Goal: Task Accomplishment & Management: Use online tool/utility

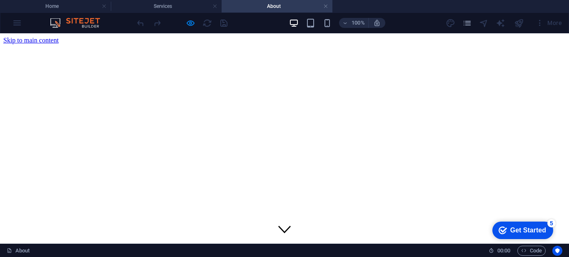
scroll to position [35, 0]
click at [0, 0] on div "100% More" at bounding box center [0, 0] width 0 height 0
click at [0, 0] on img at bounding box center [0, 0] width 0 height 0
click at [0, 0] on icon "pages" at bounding box center [0, 0] width 0 height 0
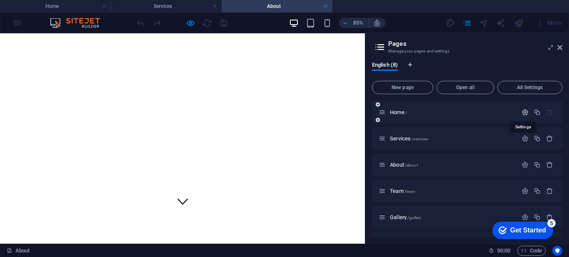
click at [523, 111] on icon "button" at bounding box center [524, 112] width 7 height 7
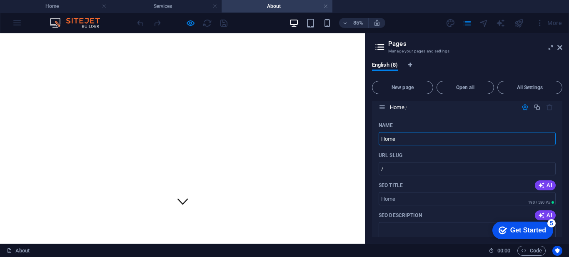
scroll to position [0, 0]
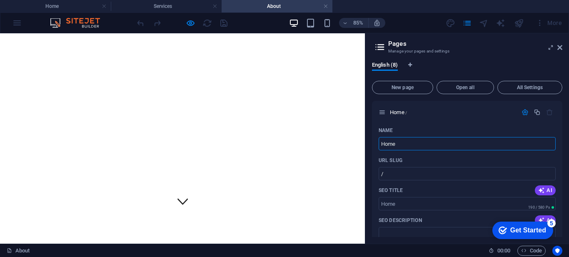
click at [245, 7] on h4 "About" at bounding box center [277, 6] width 111 height 9
click at [182, 7] on h4 "Services" at bounding box center [166, 6] width 111 height 9
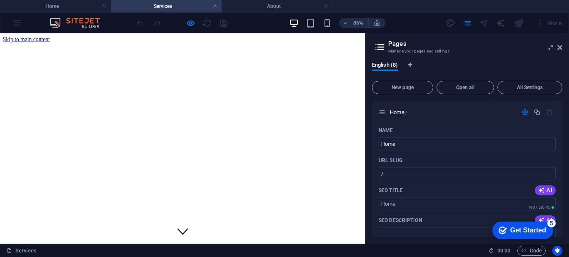
click at [0, 0] on div "85% More" at bounding box center [0, 0] width 0 height 0
click at [215, 5] on link at bounding box center [214, 6] width 5 height 8
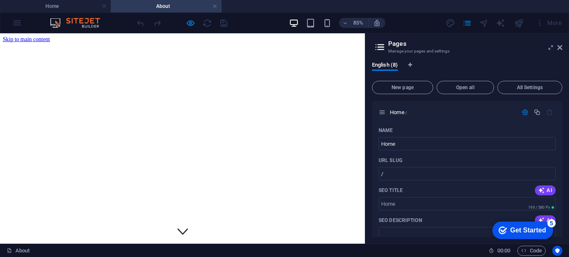
scroll to position [35, 0]
click at [214, 5] on link at bounding box center [214, 6] width 5 height 8
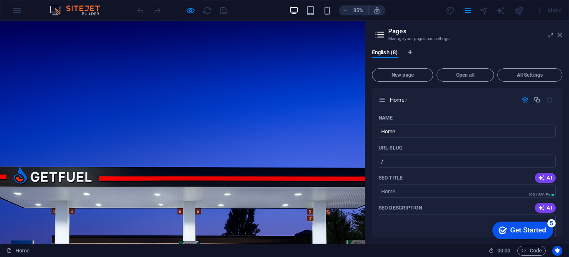
click at [561, 34] on icon at bounding box center [559, 35] width 5 height 7
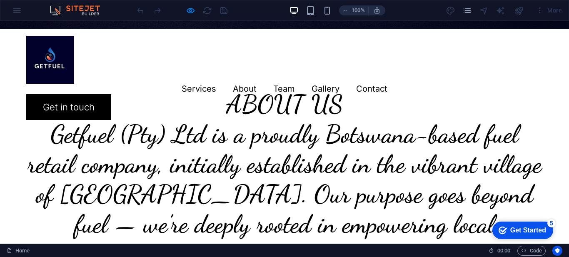
scroll to position [356, 0]
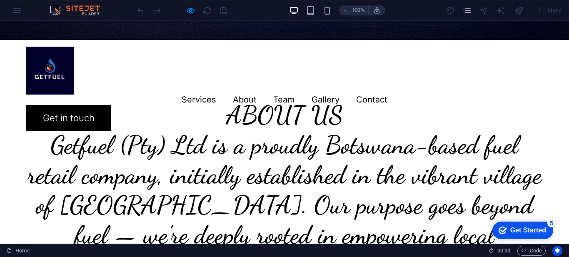
click at [108, 102] on h2 "ABOUT US" at bounding box center [284, 115] width 516 height 30
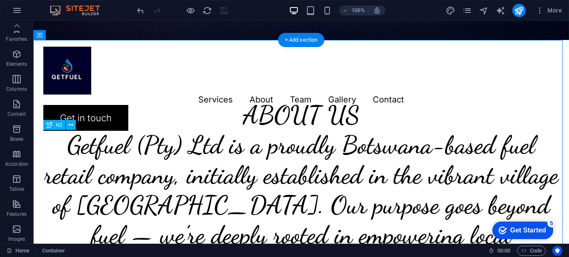
drag, startPoint x: 60, startPoint y: 147, endPoint x: 105, endPoint y: 149, distance: 45.1
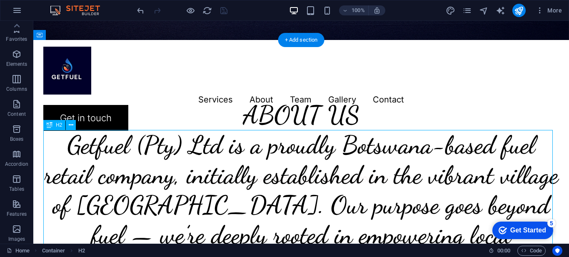
drag, startPoint x: 55, startPoint y: 147, endPoint x: 110, endPoint y: 144, distance: 55.0
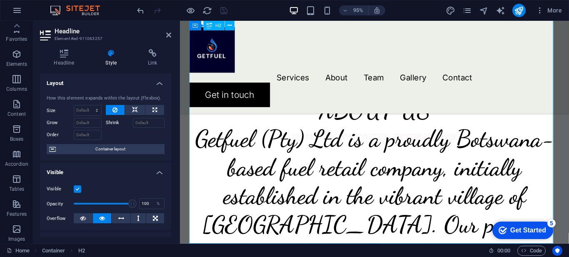
scroll to position [830, 0]
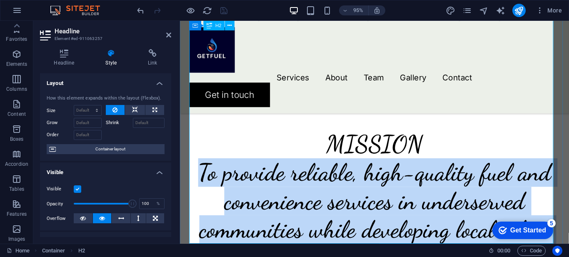
drag, startPoint x: 196, startPoint y: 151, endPoint x: 566, endPoint y: 235, distance: 379.6
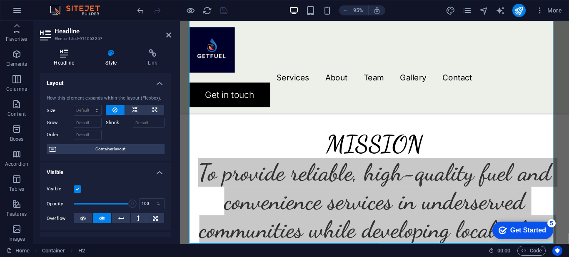
click at [62, 56] on icon at bounding box center [64, 53] width 48 height 8
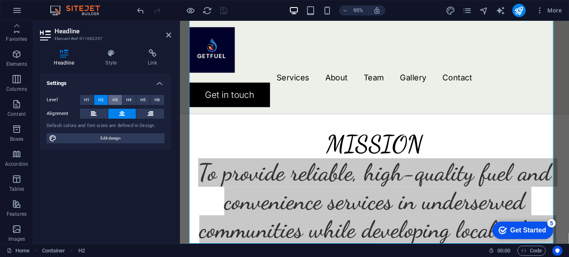
click at [114, 98] on span "H3" at bounding box center [114, 100] width 5 height 10
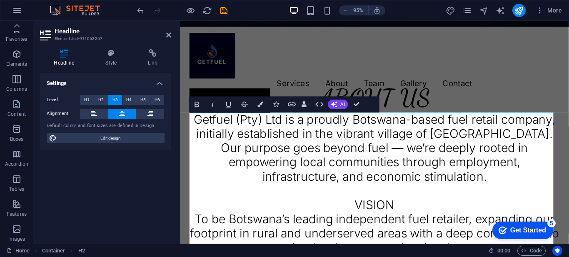
scroll to position [383, 0]
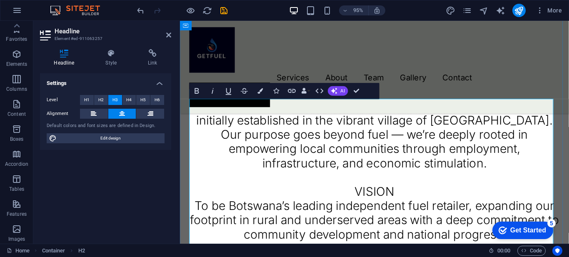
click at [468, 176] on h3 "Getfuel (Pty) Ltd is a proudly Botswana-based fuel retail company, initially es…" at bounding box center [384, 215] width 389 height 225
click at [452, 69] on div "Menu Services About Team Gallery Contact Get in touch" at bounding box center [384, 69] width 409 height 97
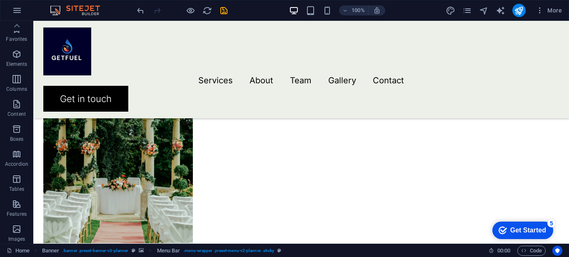
scroll to position [711, 0]
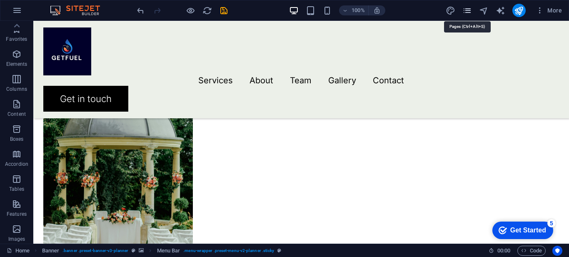
click at [465, 12] on icon "pages" at bounding box center [467, 11] width 10 height 10
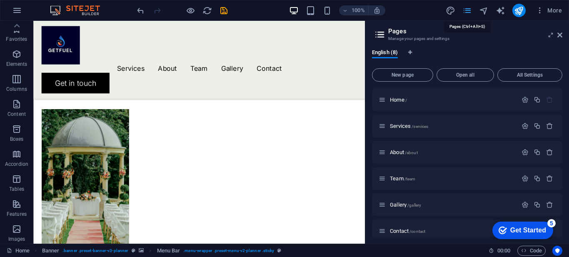
scroll to position [741, 0]
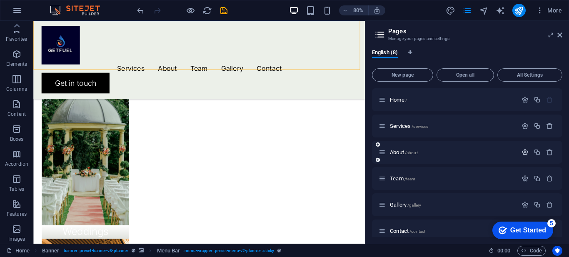
click at [523, 152] on icon "button" at bounding box center [524, 152] width 7 height 7
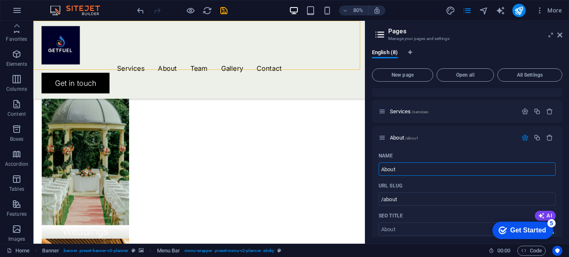
scroll to position [13, 0]
click at [383, 140] on icon at bounding box center [381, 139] width 7 height 7
click at [437, 117] on div "Services /services" at bounding box center [447, 113] width 139 height 10
click at [377, 121] on icon at bounding box center [378, 120] width 4 height 5
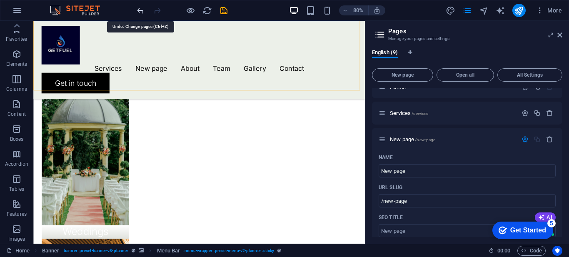
click at [140, 12] on icon "undo" at bounding box center [141, 11] width 10 height 10
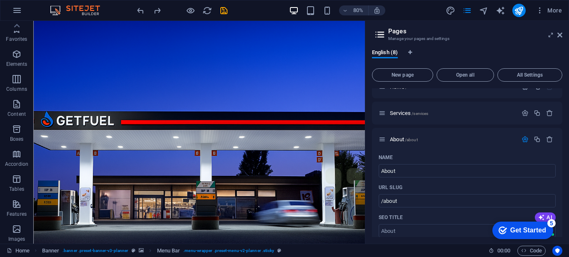
scroll to position [20, 0]
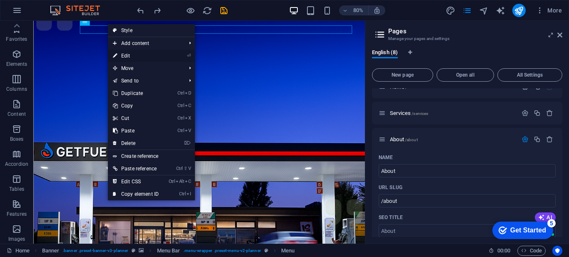
click at [124, 55] on link "⏎ Edit" at bounding box center [136, 56] width 56 height 12
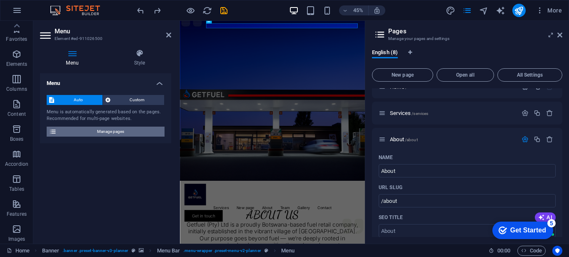
click at [51, 129] on icon at bounding box center [52, 132] width 7 height 10
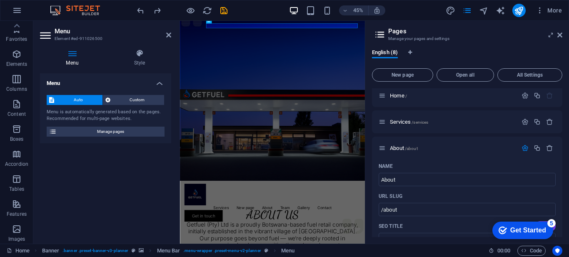
scroll to position [0, 0]
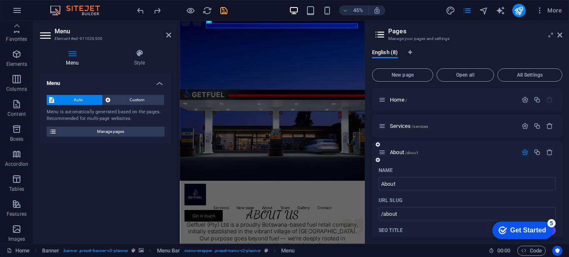
click at [524, 153] on icon "button" at bounding box center [524, 152] width 7 height 7
drag, startPoint x: 563, startPoint y: 124, endPoint x: 563, endPoint y: 136, distance: 12.1
click at [563, 136] on div "English (8) New page Open all All Settings Home / Services /services About /abo…" at bounding box center [467, 142] width 204 height 201
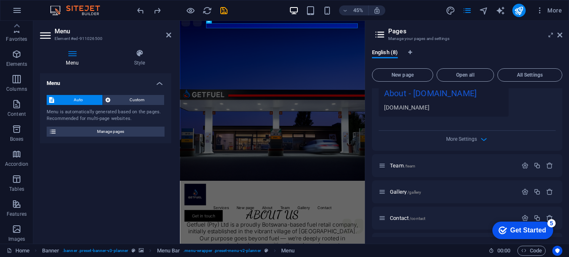
scroll to position [325, 0]
click at [483, 137] on icon "button" at bounding box center [484, 138] width 10 height 10
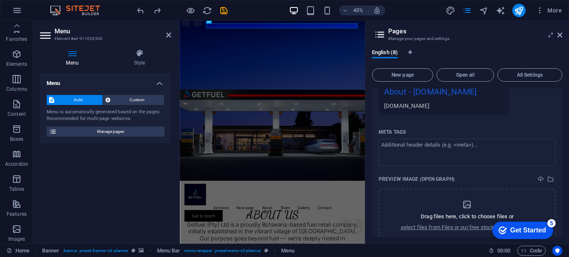
drag, startPoint x: 562, startPoint y: 187, endPoint x: 562, endPoint y: 200, distance: 13.3
click at [562, 200] on div "English (8) New page Open all All Settings Home / Services /services About /abo…" at bounding box center [467, 142] width 204 height 201
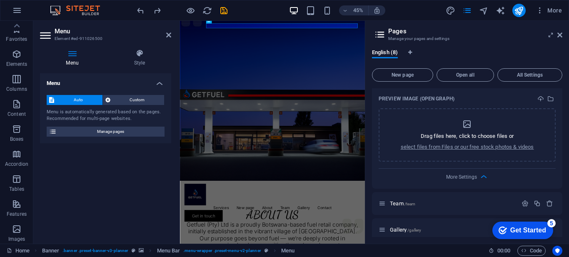
scroll to position [393, 0]
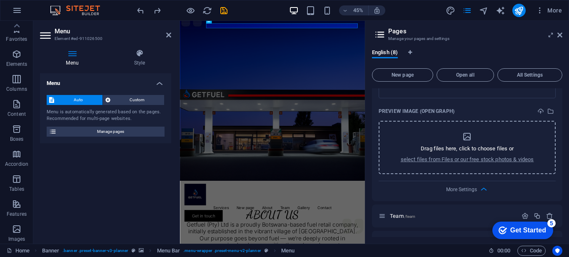
click at [439, 146] on p "Drag files here, click to choose files or" at bounding box center [467, 148] width 93 height 7
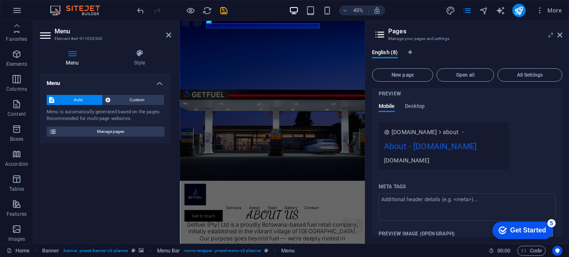
scroll to position [266, 0]
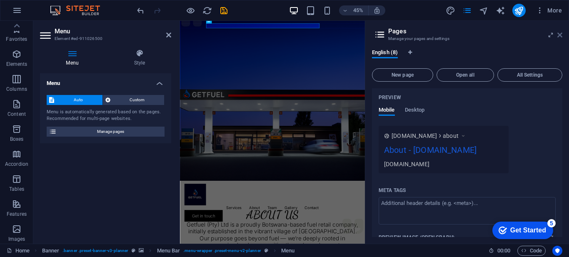
click at [558, 34] on icon at bounding box center [559, 35] width 5 height 7
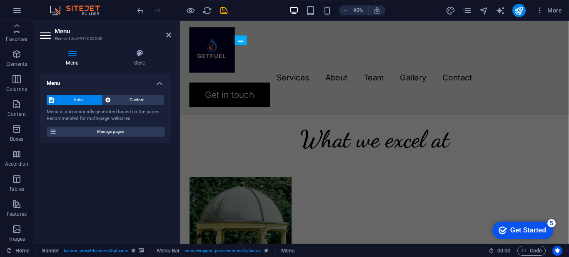
scroll to position [515, 0]
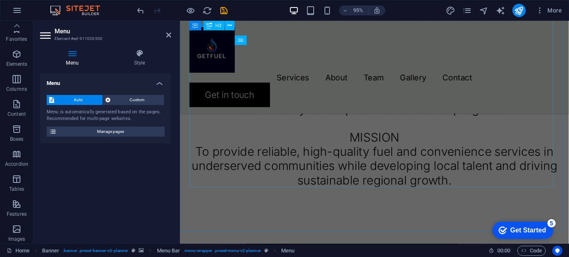
click at [408, 145] on div "Getfuel (Pty) Ltd is a proudly Botswana-based fuel retail company, initially es…" at bounding box center [384, 83] width 389 height 225
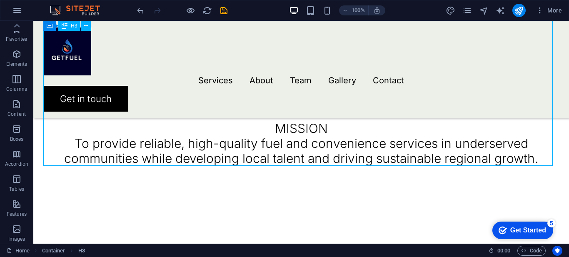
drag, startPoint x: 336, startPoint y: 126, endPoint x: 315, endPoint y: 127, distance: 21.7
click at [315, 127] on div "Getfuel (Pty) Ltd is a proudly Botswana-based fuel retail company, initially es…" at bounding box center [300, 68] width 515 height 195
click at [323, 127] on div "Getfuel (Pty) Ltd is a proudly Botswana-based fuel retail company, initially es…" at bounding box center [300, 68] width 515 height 195
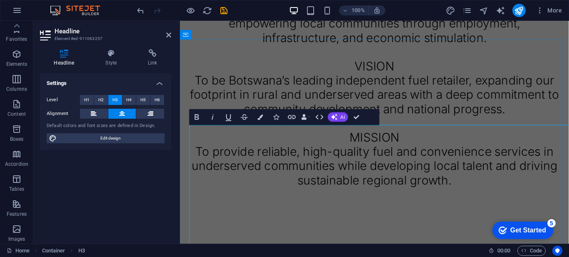
scroll to position [355, 0]
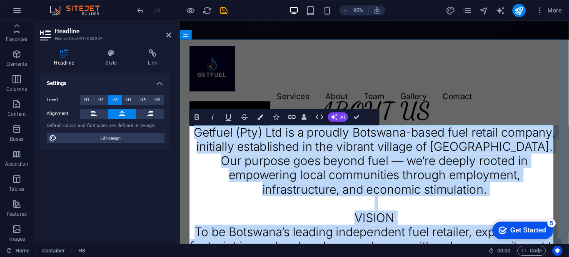
click at [411, 229] on h3 "Getfuel (Pty) Ltd is a proudly Botswana-based fuel retail company, initially es…" at bounding box center [384, 242] width 389 height 225
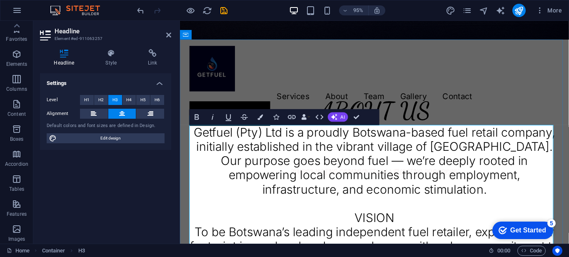
drag, startPoint x: 411, startPoint y: 229, endPoint x: 361, endPoint y: 234, distance: 50.1
click at [361, 234] on h3 "Getfuel (Pty) Ltd is a proudly Botswana-based fuel retail company, initially es…" at bounding box center [384, 242] width 389 height 225
click at [99, 100] on span "H2" at bounding box center [100, 100] width 5 height 10
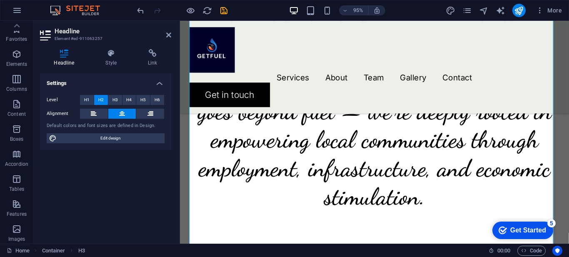
scroll to position [494, 0]
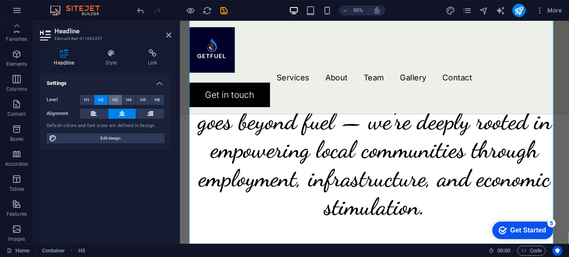
click at [113, 99] on span "H3" at bounding box center [114, 100] width 5 height 10
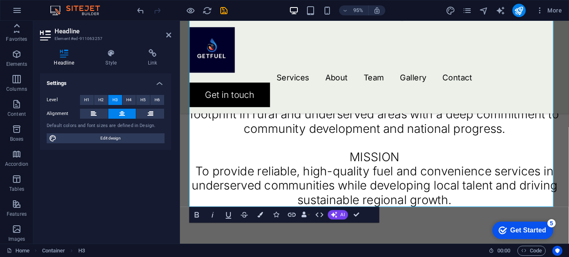
click at [19, 26] on icon at bounding box center [17, 26] width 6 height 4
click at [19, 26] on icon "button" at bounding box center [17, 29] width 10 height 10
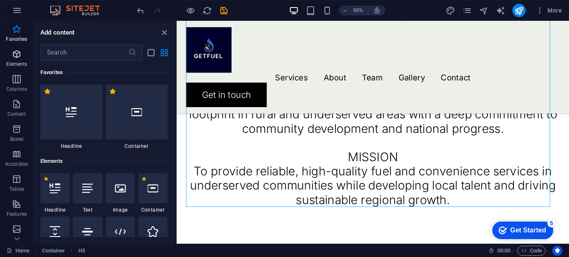
click at [17, 57] on icon "button" at bounding box center [17, 54] width 10 height 10
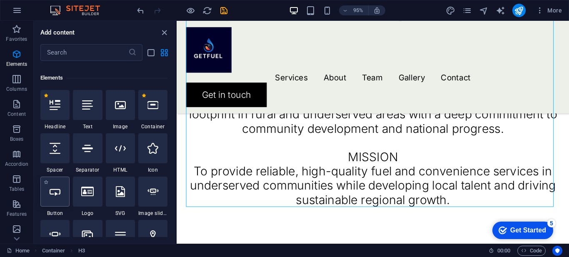
scroll to position [89, 0]
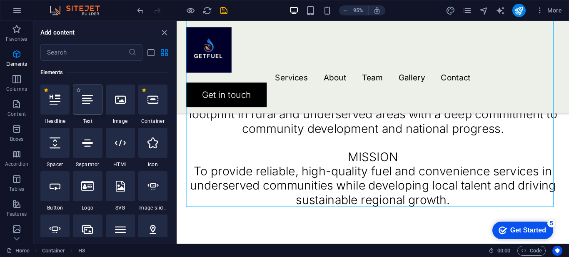
click at [89, 110] on div at bounding box center [87, 100] width 29 height 30
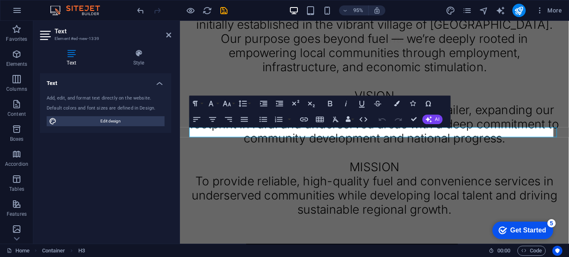
scroll to position [323, 0]
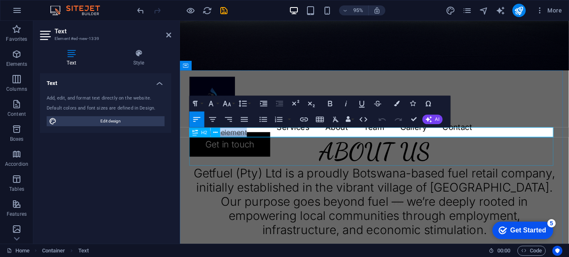
click at [366, 166] on div "ABOUT US" at bounding box center [384, 158] width 389 height 30
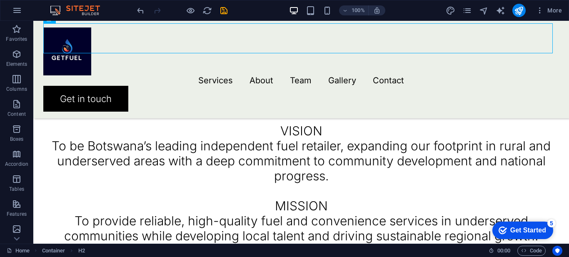
scroll to position [443, 0]
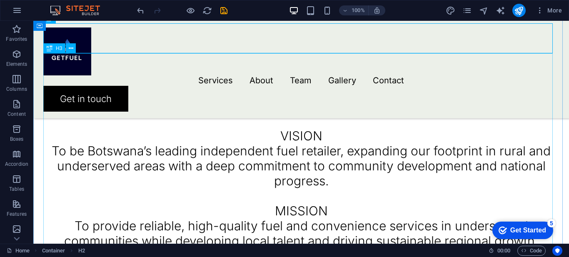
click at [329, 130] on div "Getfuel (Pty) Ltd is a proudly Botswana-based fuel retail company, initially es…" at bounding box center [300, 150] width 515 height 195
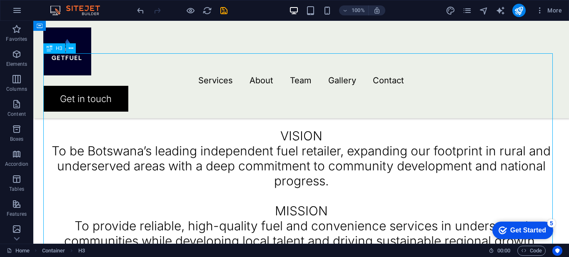
click at [250, 137] on div "Getfuel (Pty) Ltd is a proudly Botswana-based fuel retail company, initially es…" at bounding box center [300, 150] width 515 height 195
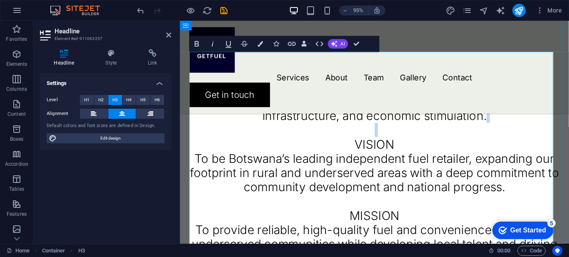
click at [254, 143] on h3 "Getfuel (Pty) Ltd is a proudly Botswana-based fuel retail company, initially es…" at bounding box center [384, 165] width 389 height 225
click at [353, 151] on h3 "Getfuel (Pty) Ltd is a proudly Botswana-based fuel retail company, initially es…" at bounding box center [384, 165] width 389 height 225
click at [16, 52] on icon "button" at bounding box center [17, 54] width 10 height 10
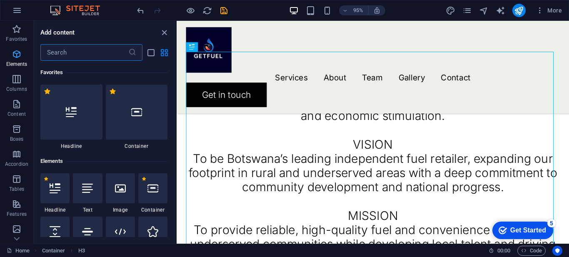
scroll to position [89, 0]
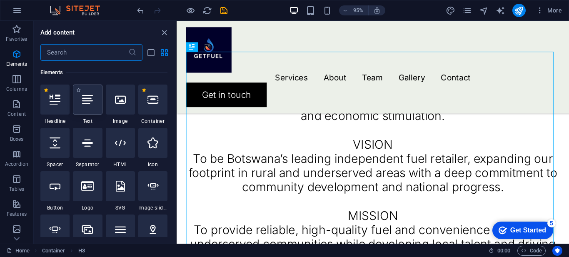
click at [85, 102] on icon at bounding box center [87, 99] width 11 height 11
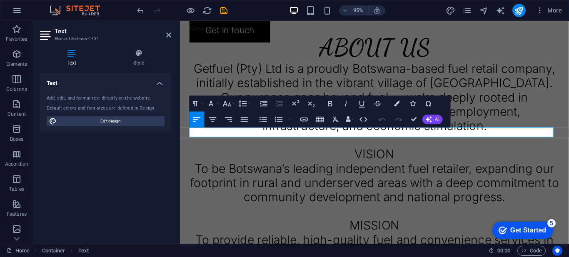
scroll to position [323, 0]
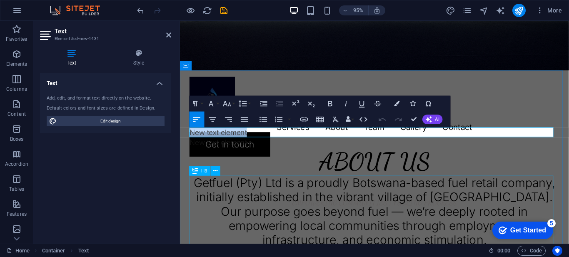
drag, startPoint x: 387, startPoint y: 156, endPoint x: 208, endPoint y: 238, distance: 196.6
click at [139, 9] on icon "undo" at bounding box center [141, 11] width 10 height 10
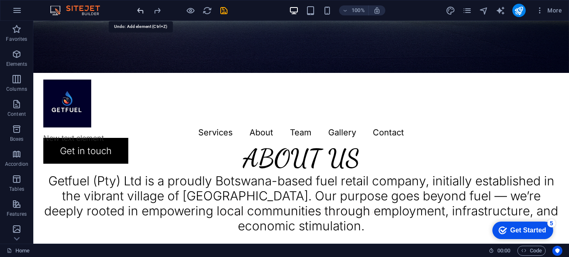
click at [139, 9] on icon "undo" at bounding box center [141, 11] width 10 height 10
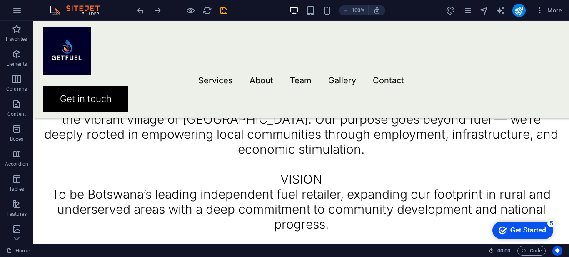
scroll to position [394, 0]
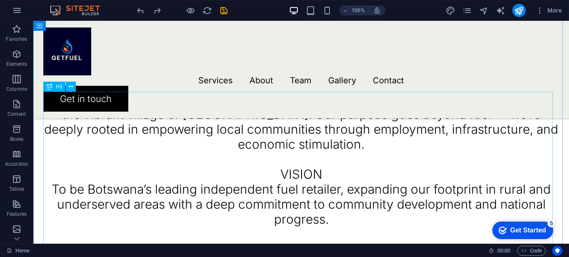
click at [317, 172] on div "Getfuel (Pty) Ltd is a proudly Botswana-based fuel retail company, initially es…" at bounding box center [300, 189] width 515 height 195
click at [298, 175] on div "Getfuel (Pty) Ltd is a proudly Botswana-based fuel retail company, initially es…" at bounding box center [300, 189] width 515 height 195
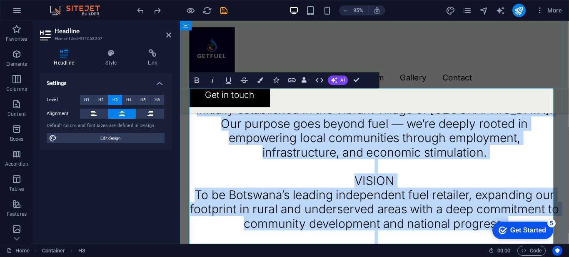
click at [418, 190] on h3 "Getfuel (Pty) Ltd is a proudly Botswana-based fuel retail company, initially es…" at bounding box center [384, 204] width 389 height 225
drag, startPoint x: 406, startPoint y: 188, endPoint x: 359, endPoint y: 190, distance: 46.7
click at [359, 190] on h3 "Getfuel (Pty) Ltd is a proudly Botswana-based fuel retail company, initially es…" at bounding box center [384, 204] width 389 height 225
click at [196, 82] on icon "button" at bounding box center [197, 80] width 10 height 10
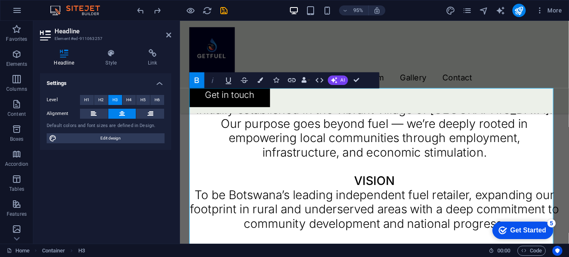
click at [212, 79] on icon "button" at bounding box center [213, 80] width 10 height 10
click at [243, 82] on icon "button" at bounding box center [244, 79] width 7 height 5
drag, startPoint x: 407, startPoint y: 189, endPoint x: 358, endPoint y: 193, distance: 49.3
click at [358, 193] on h3 "Getfuel (Pty) Ltd is a proudly Botswana-based fuel retail company, initially es…" at bounding box center [384, 204] width 389 height 225
click at [244, 77] on icon "button" at bounding box center [244, 79] width 7 height 5
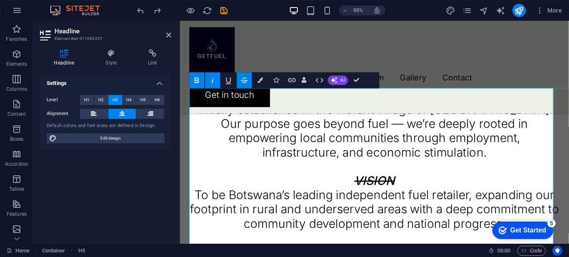
click at [244, 77] on icon "button" at bounding box center [244, 79] width 7 height 5
click at [227, 82] on icon "button" at bounding box center [228, 80] width 5 height 7
click at [483, 172] on h3 "Getfuel (Pty) Ltd is a proudly Botswana-based fuel retail company, initially es…" at bounding box center [384, 204] width 389 height 225
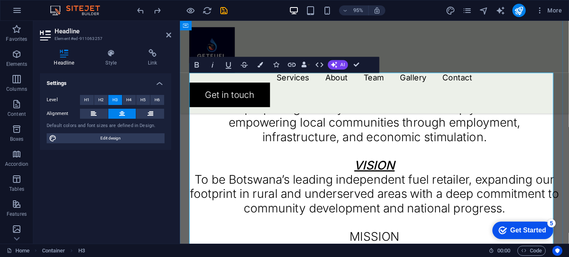
scroll to position [425, 0]
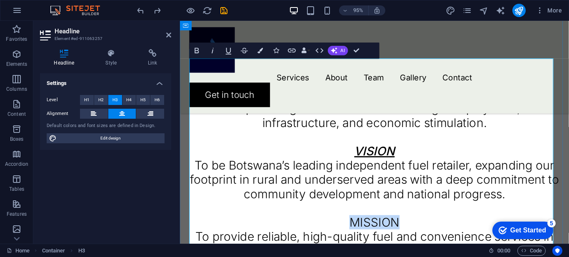
drag, startPoint x: 405, startPoint y: 232, endPoint x: 354, endPoint y: 232, distance: 51.2
click at [354, 232] on h3 "Getfuel (Pty) Ltd is a proudly Botswana-based fuel retail company, initially es…" at bounding box center [384, 172] width 389 height 225
click at [194, 50] on icon "button" at bounding box center [197, 51] width 10 height 10
click at [211, 50] on icon "button" at bounding box center [213, 51] width 10 height 10
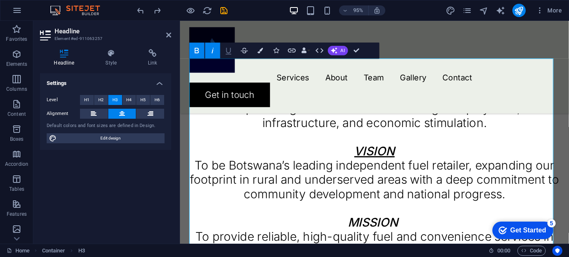
click at [226, 50] on icon "button" at bounding box center [229, 51] width 10 height 10
click at [460, 186] on h3 "Getfuel (Pty) Ltd is a proudly Botswana-based fuel retail company, initially es…" at bounding box center [384, 172] width 389 height 225
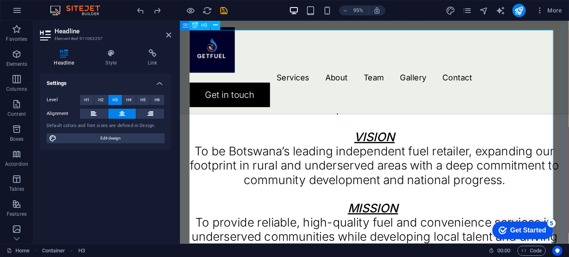
scroll to position [455, 0]
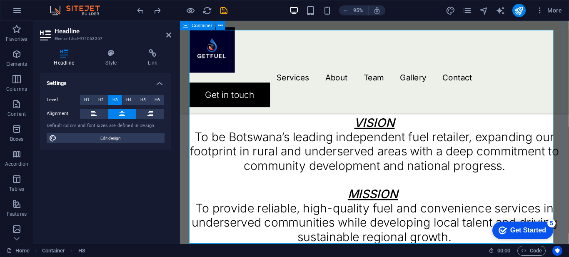
click at [184, 224] on div "ABOUT US Getfuel (Pty) Ltd is a proudly Botswana-based fuel retail company, ini…" at bounding box center [384, 120] width 409 height 361
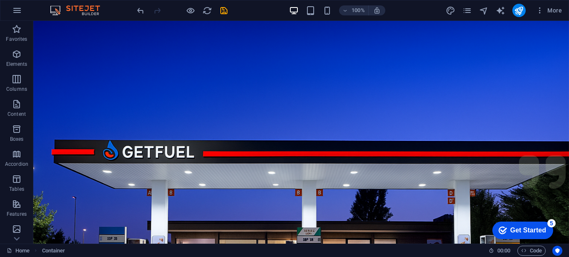
scroll to position [0, 0]
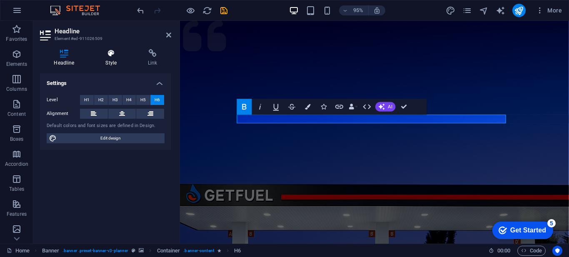
click at [109, 55] on icon at bounding box center [111, 53] width 39 height 8
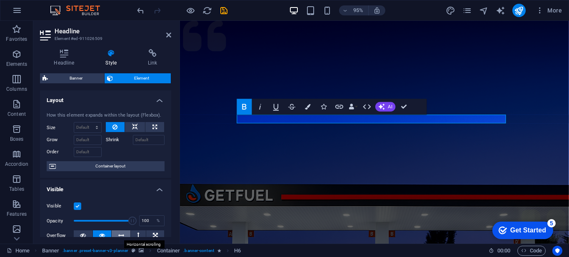
click at [117, 234] on button at bounding box center [121, 235] width 19 height 10
click at [169, 147] on div "How this element expands within the layout (Flexbox). Size Default auto px % 1/…" at bounding box center [105, 141] width 131 height 73
drag, startPoint x: 169, startPoint y: 147, endPoint x: 169, endPoint y: 156, distance: 8.8
click at [169, 156] on div "Layout How this element expands within the layout (Flexbox). Size Default auto …" at bounding box center [105, 163] width 131 height 147
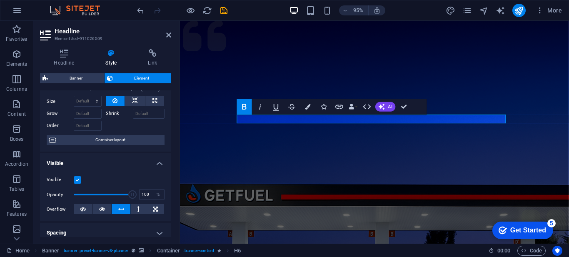
scroll to position [30, 0]
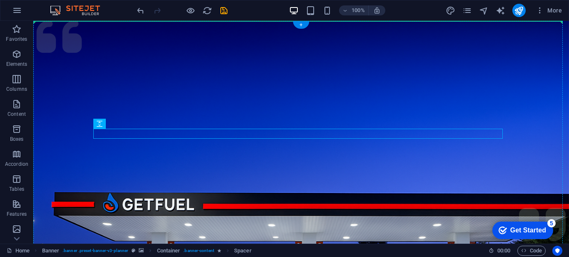
drag, startPoint x: 296, startPoint y: 139, endPoint x: 173, endPoint y: 117, distance: 124.7
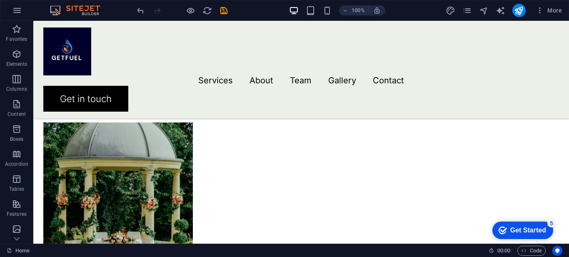
scroll to position [666, 0]
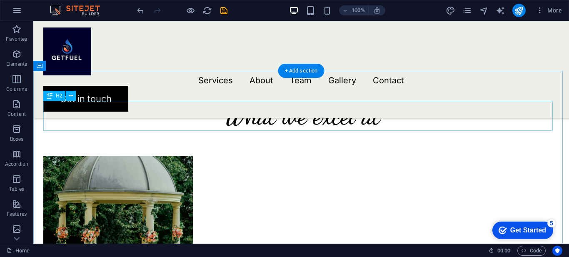
click at [351, 113] on div "What we excel at" at bounding box center [300, 116] width 515 height 30
click at [374, 117] on div "What we excel at" at bounding box center [300, 116] width 515 height 30
click at [380, 117] on div "What we excel at" at bounding box center [300, 116] width 515 height 30
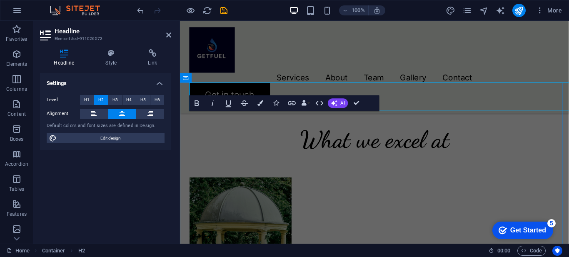
scroll to position [681, 0]
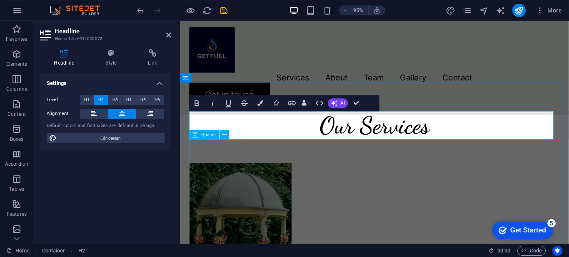
click at [568, 163] on div at bounding box center [384, 158] width 389 height 25
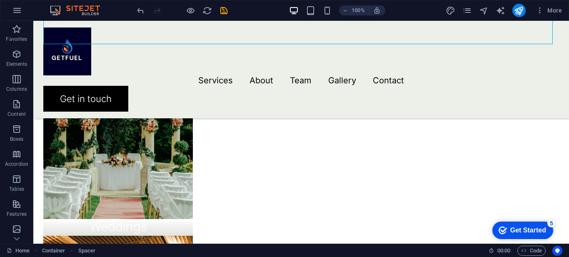
scroll to position [749, 0]
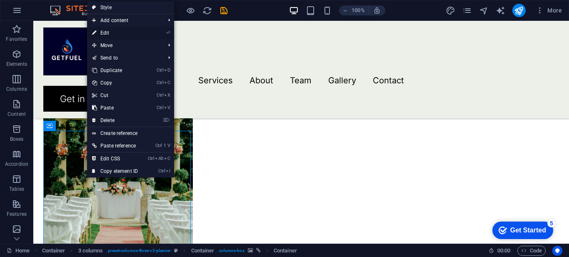
click at [114, 29] on link "⏎ Edit" at bounding box center [115, 33] width 56 height 12
select select "px"
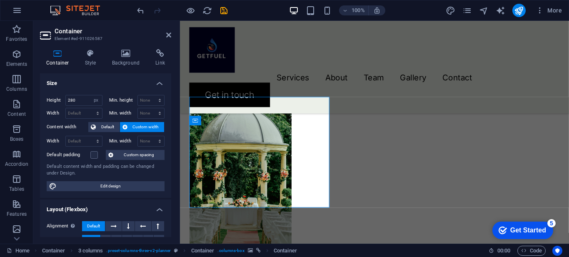
scroll to position [779, 0]
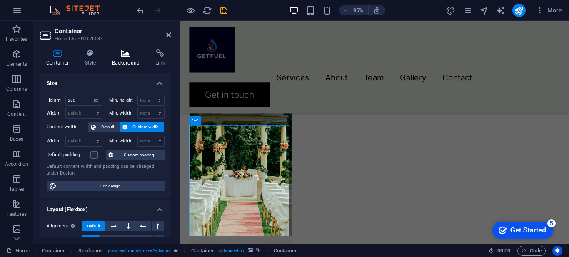
click at [127, 60] on h4 "Background" at bounding box center [128, 57] width 44 height 17
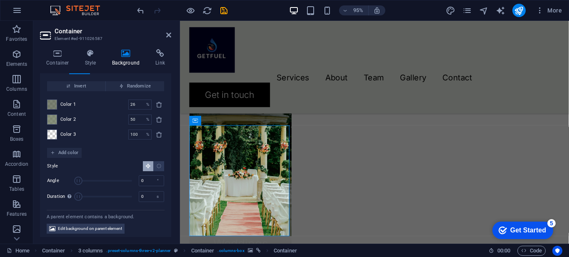
scroll to position [50, 0]
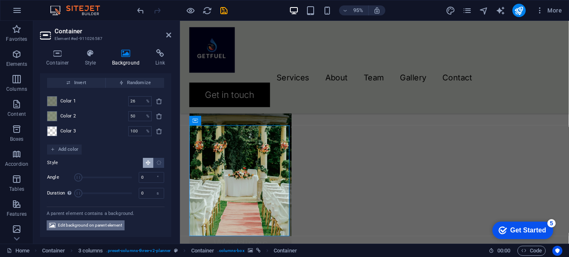
click at [95, 228] on span "Edit background on parent element" at bounding box center [90, 225] width 64 height 10
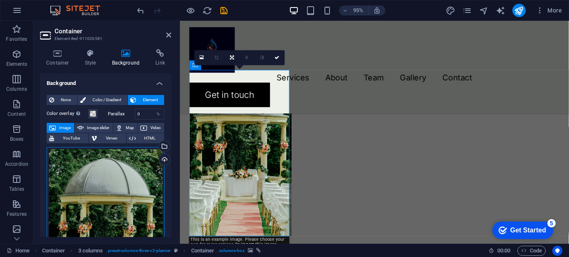
click at [110, 197] on div "Drag files here, click to choose files or select files from Files or our free s…" at bounding box center [106, 234] width 118 height 175
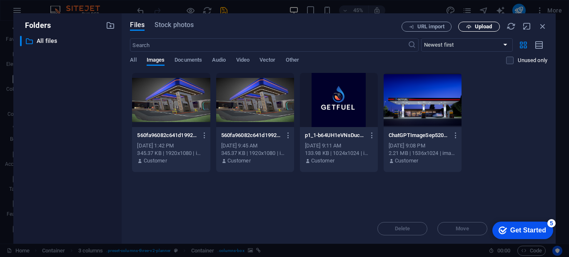
click at [468, 25] on icon "button" at bounding box center [468, 26] width 5 height 5
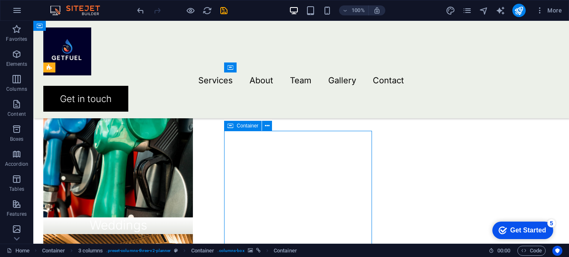
scroll to position [749, 0]
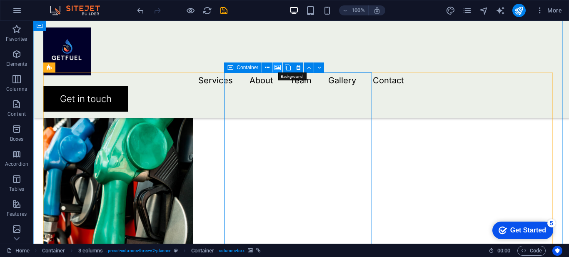
click at [277, 67] on icon at bounding box center [277, 67] width 6 height 9
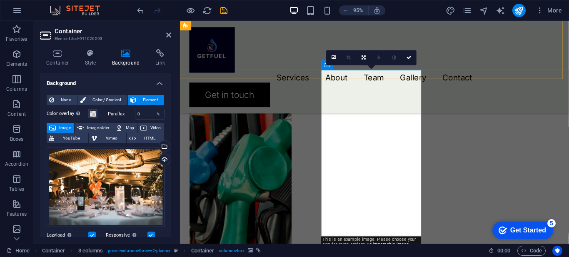
scroll to position [779, 0]
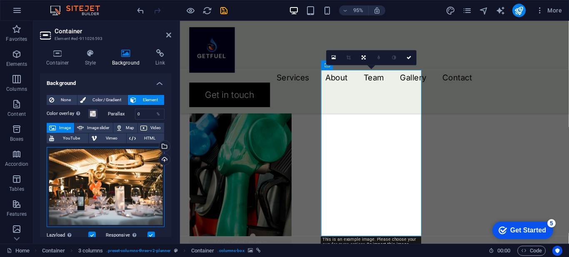
click at [129, 176] on div "Drag files here, click to choose files or select files from Files or our free s…" at bounding box center [106, 187] width 118 height 80
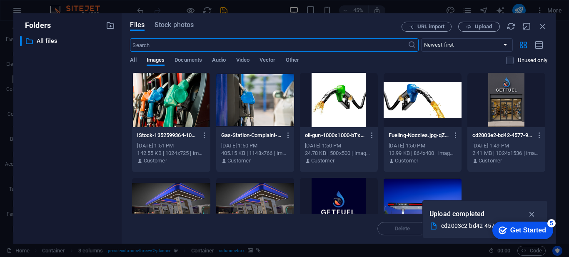
click at [512, 112] on div at bounding box center [506, 100] width 78 height 54
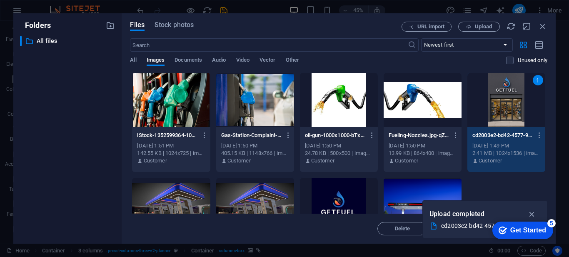
click at [501, 114] on div "1" at bounding box center [506, 100] width 78 height 54
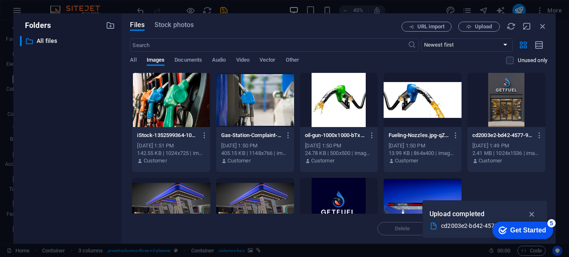
click at [501, 114] on div at bounding box center [506, 100] width 78 height 54
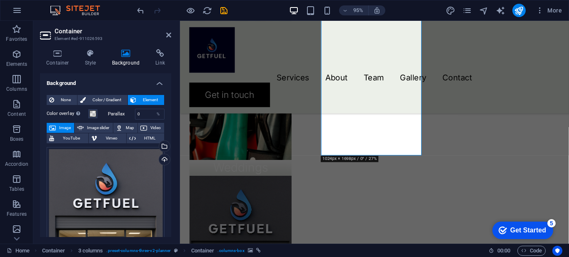
scroll to position [849, 0]
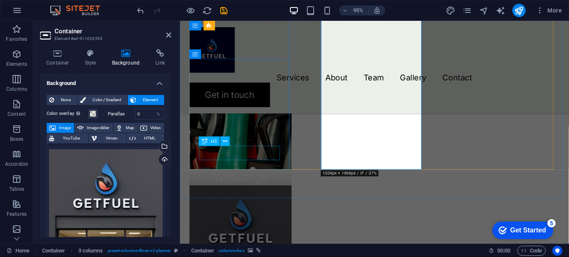
click at [266, 177] on div "Weddings" at bounding box center [243, 184] width 87 height 15
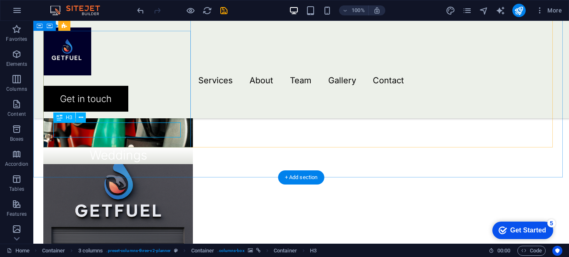
click at [152, 147] on div "Weddings" at bounding box center [117, 154] width 129 height 15
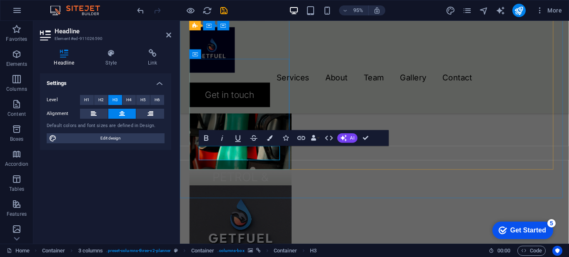
scroll to position [834, 0]
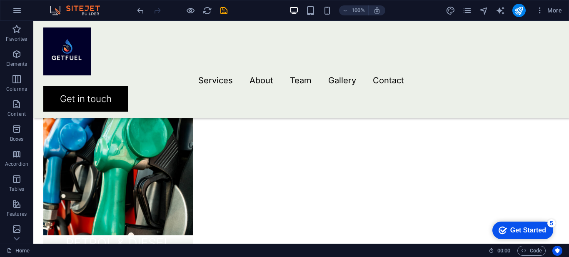
scroll to position [767, 0]
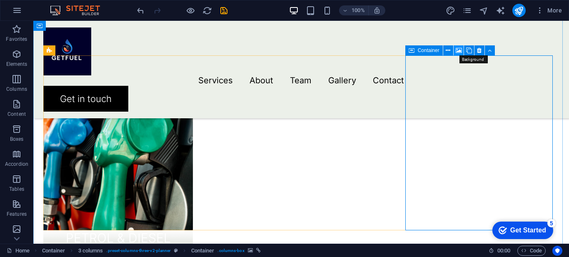
click at [459, 50] on icon at bounding box center [459, 50] width 6 height 9
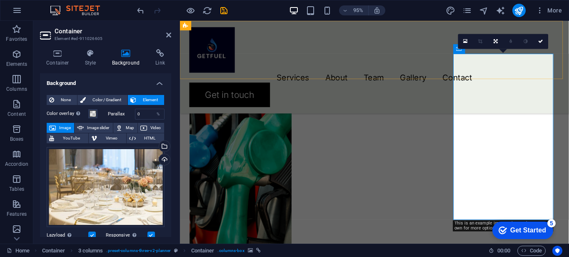
scroll to position [797, 0]
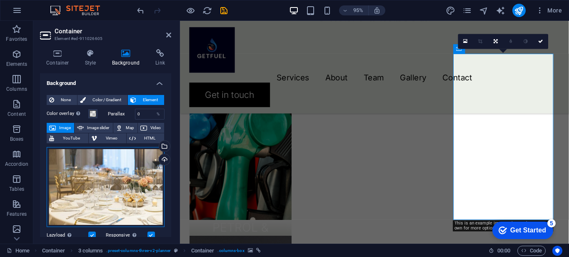
click at [112, 169] on div "Drag files here, click to choose files or select files from Files or our free s…" at bounding box center [106, 187] width 118 height 80
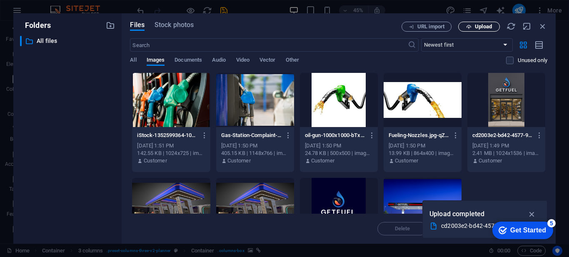
click at [482, 25] on span "Upload" at bounding box center [483, 26] width 17 height 5
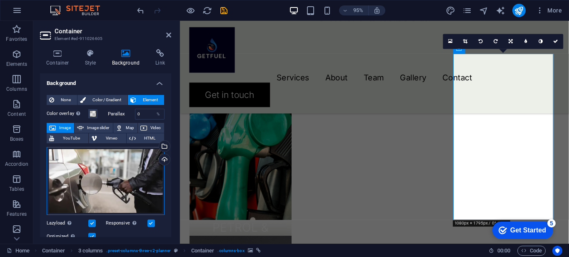
click at [105, 175] on div "Drag files here, click to choose files or select files from Files or our free s…" at bounding box center [106, 181] width 118 height 68
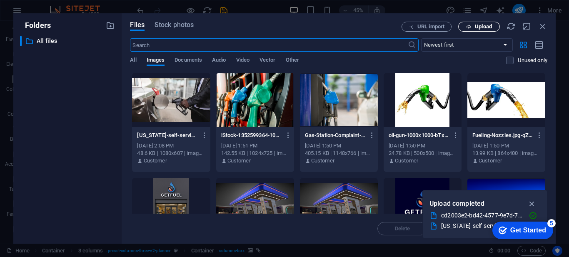
click at [470, 27] on icon "button" at bounding box center [468, 26] width 5 height 5
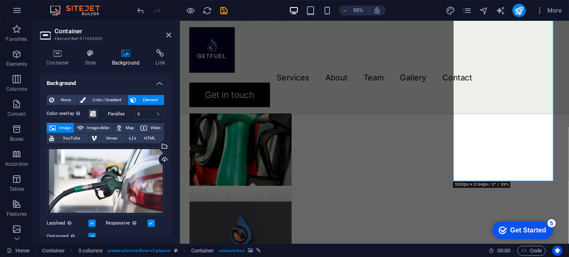
scroll to position [827, 0]
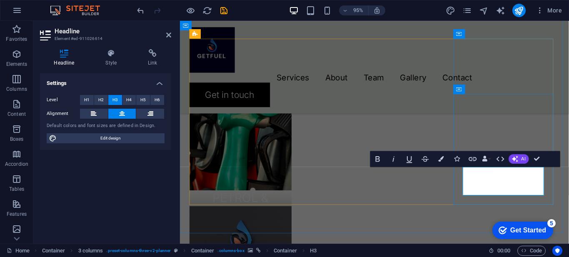
scroll to position [812, 0]
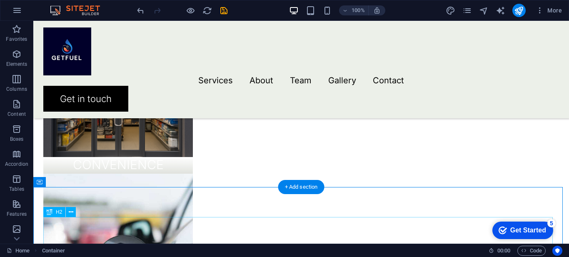
scroll to position [840, 0]
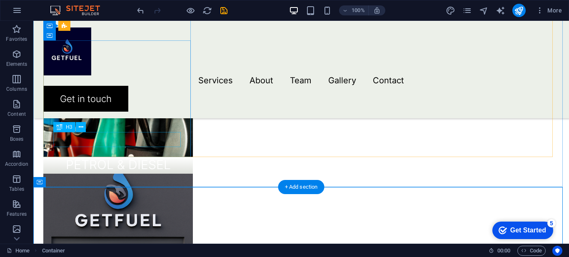
click at [157, 157] on div "PETROL & DIESEL" at bounding box center [117, 164] width 129 height 15
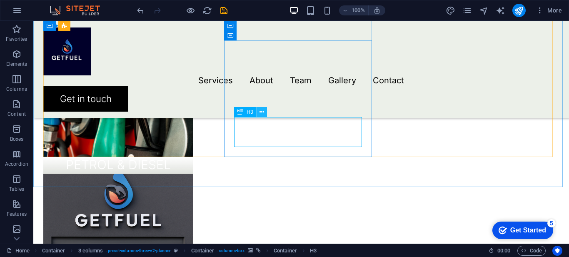
click at [262, 111] on icon at bounding box center [261, 112] width 5 height 9
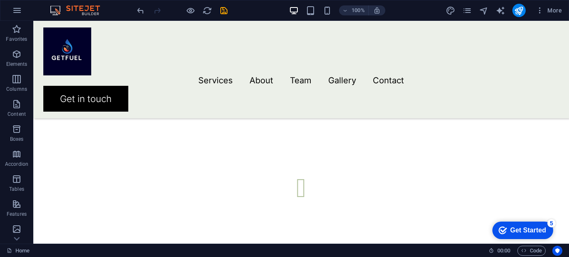
scroll to position [1493, 0]
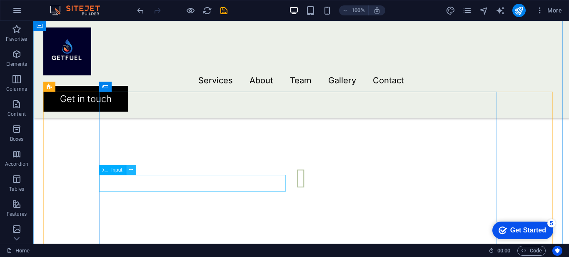
click at [131, 172] on icon at bounding box center [131, 169] width 5 height 9
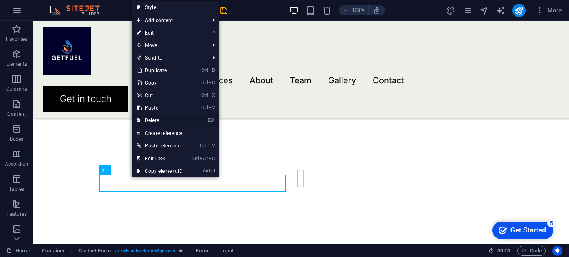
click at [150, 118] on link "⌦ Delete" at bounding box center [160, 120] width 56 height 12
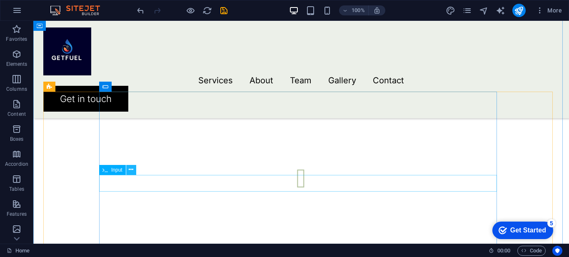
click at [130, 167] on icon at bounding box center [131, 169] width 5 height 9
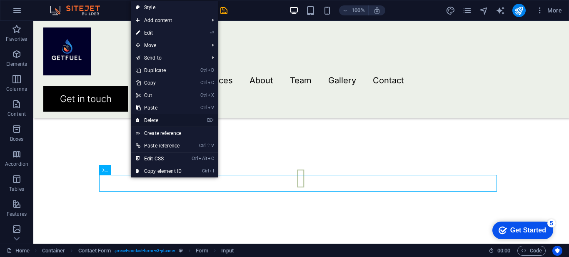
click at [155, 119] on link "⌦ Delete" at bounding box center [159, 120] width 56 height 12
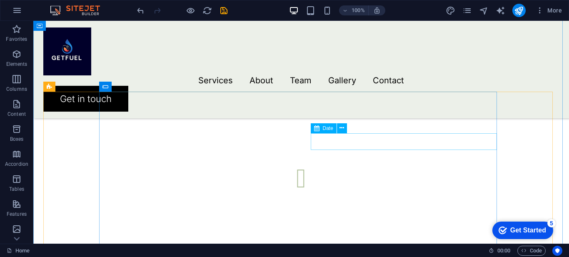
click at [339, 131] on icon at bounding box center [341, 128] width 5 height 9
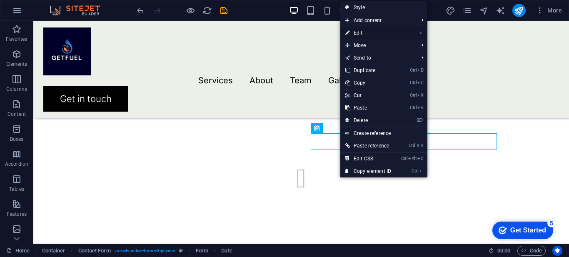
click at [361, 34] on link "⏎ Edit" at bounding box center [368, 33] width 56 height 12
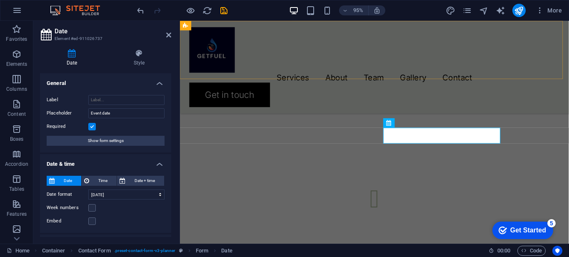
scroll to position [1596, 0]
click at [101, 114] on input "Event date" at bounding box center [126, 113] width 76 height 10
click at [102, 114] on input "Event date" at bounding box center [126, 113] width 76 height 10
click at [94, 112] on input "date" at bounding box center [126, 113] width 76 height 10
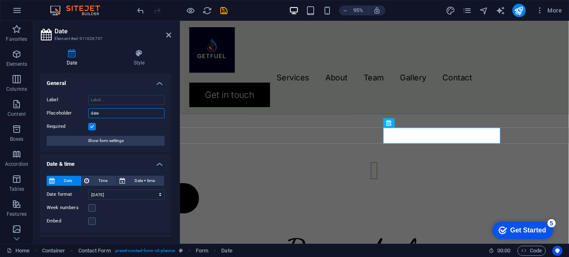
click at [94, 112] on input "date" at bounding box center [126, 113] width 76 height 10
type input "Date"
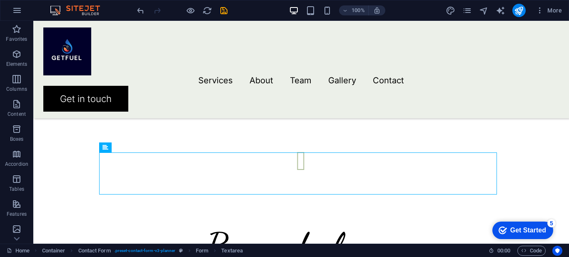
scroll to position [1492, 0]
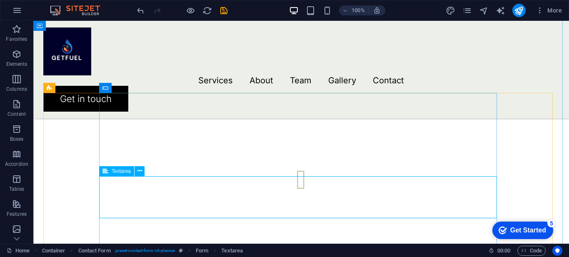
click at [138, 169] on icon at bounding box center [139, 171] width 5 height 9
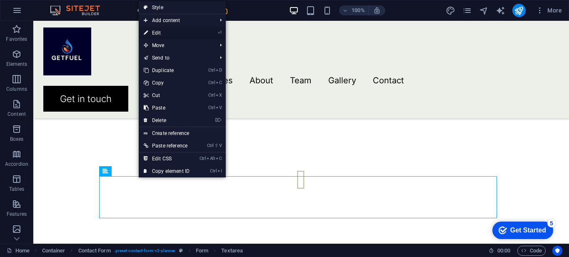
click at [157, 33] on link "⏎ Edit" at bounding box center [167, 33] width 56 height 12
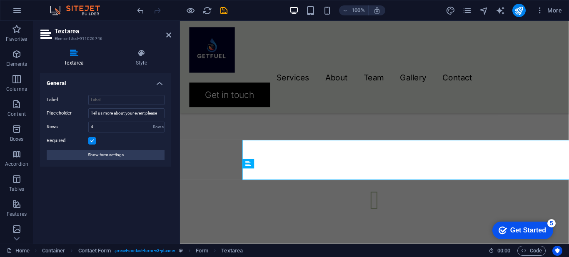
scroll to position [1594, 0]
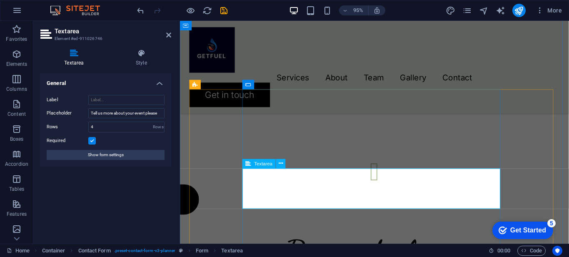
click at [160, 113] on input "Tell us more about your event please" at bounding box center [126, 113] width 76 height 10
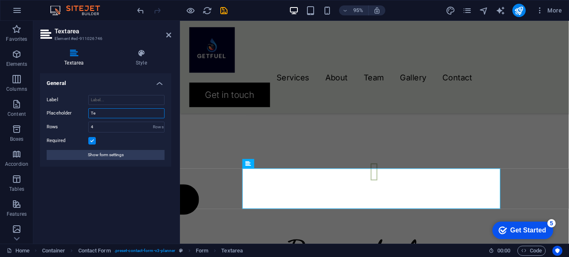
type input "T"
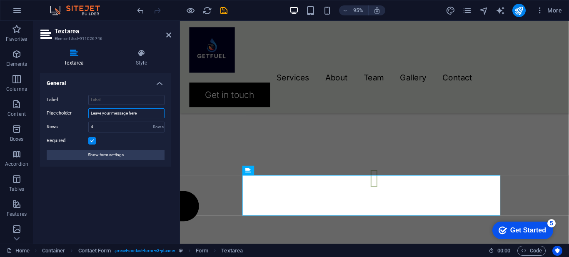
scroll to position [1601, 0]
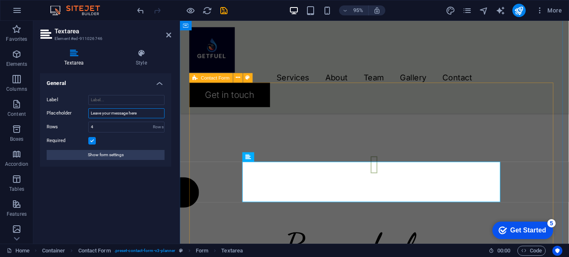
type input "Leave your message here"
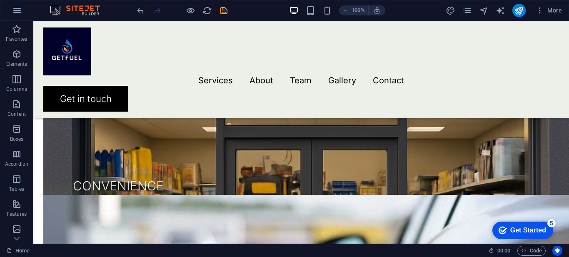
scroll to position [1001, 0]
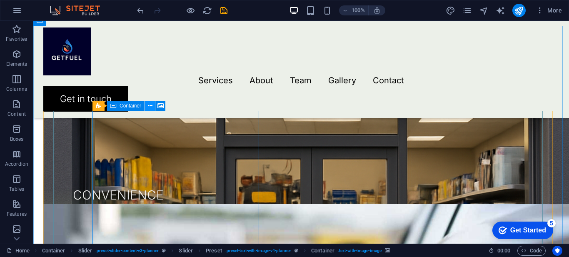
click at [150, 107] on icon at bounding box center [150, 106] width 5 height 9
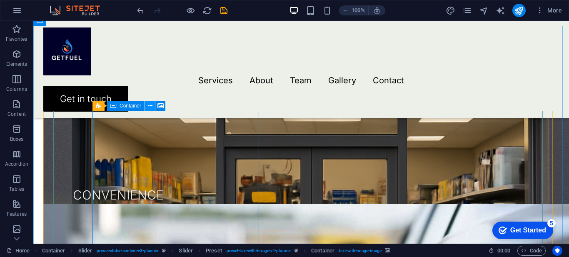
click at [149, 104] on icon at bounding box center [150, 106] width 5 height 9
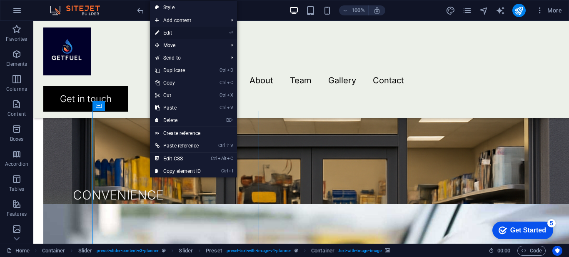
click at [179, 30] on link "⏎ Edit" at bounding box center [178, 33] width 56 height 12
select select "px"
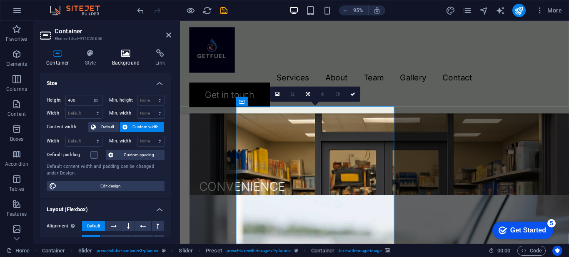
click at [119, 57] on icon at bounding box center [126, 53] width 40 height 8
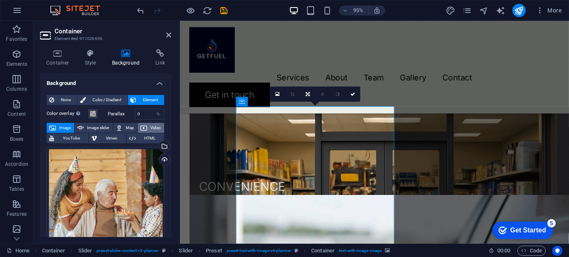
click at [151, 127] on span "Video" at bounding box center [155, 128] width 12 height 10
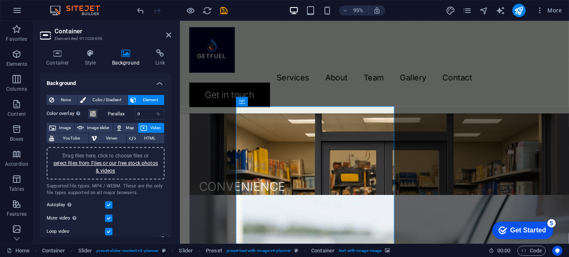
click at [138, 171] on div "Drag files here, click to choose files or select files from Files or our free s…" at bounding box center [106, 163] width 108 height 22
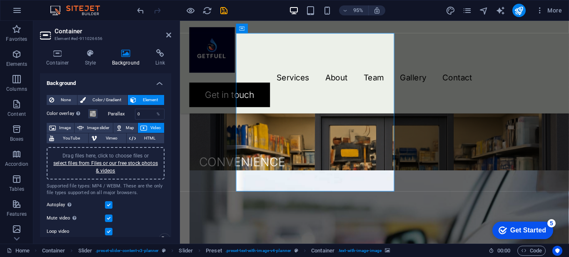
scroll to position [1043, 0]
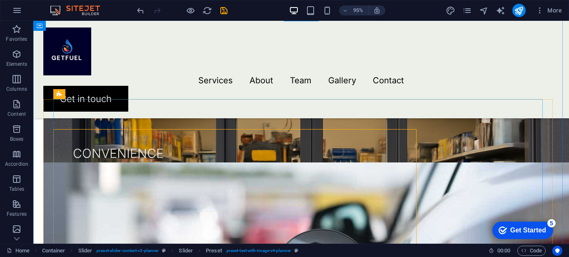
scroll to position [1013, 0]
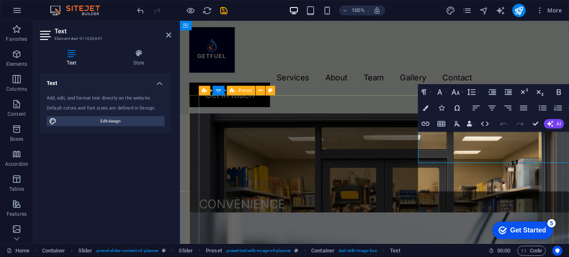
scroll to position [1043, 0]
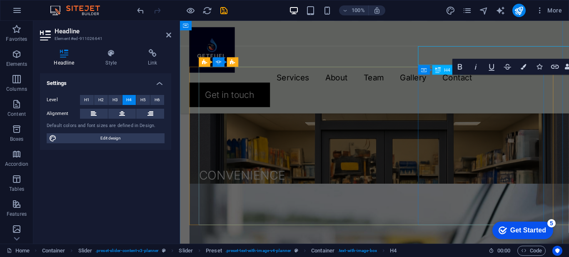
scroll to position [1073, 0]
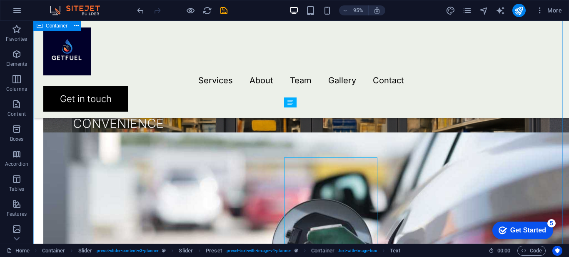
scroll to position [1043, 0]
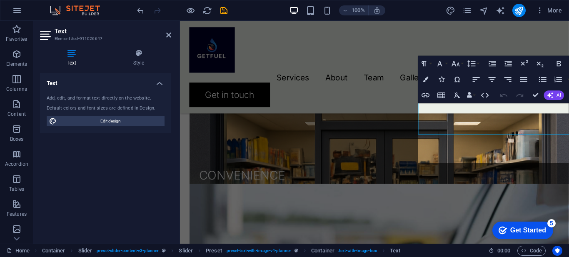
scroll to position [1073, 0]
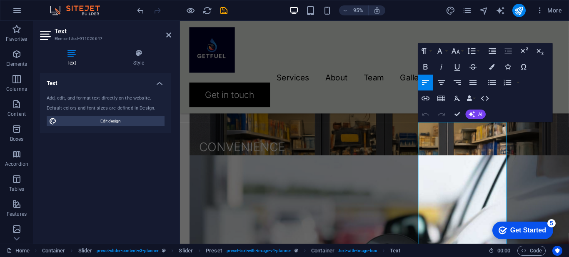
click at [150, 106] on div "Default colors and font sizes are defined in Design." at bounding box center [106, 108] width 118 height 7
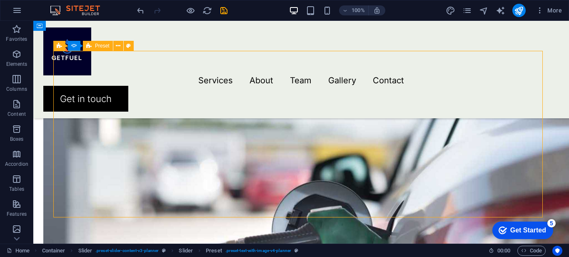
scroll to position [1061, 0]
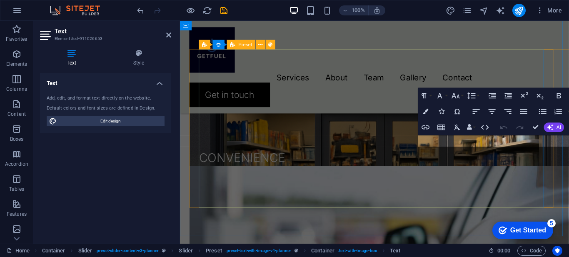
scroll to position [1091, 0]
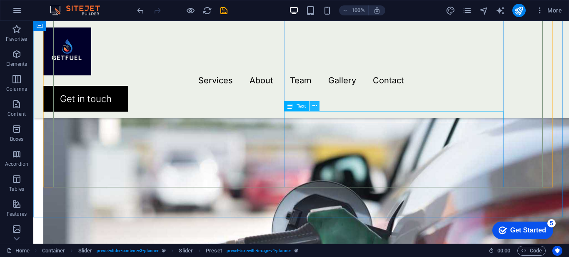
click at [314, 106] on icon at bounding box center [314, 106] width 5 height 9
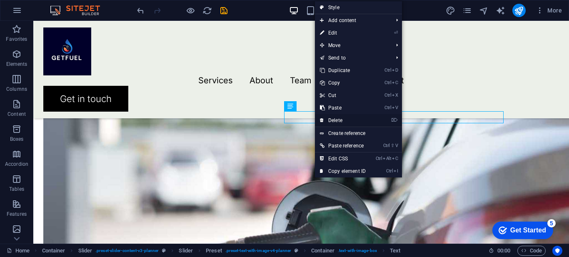
click at [334, 115] on link "⌦ Delete" at bounding box center [343, 120] width 56 height 12
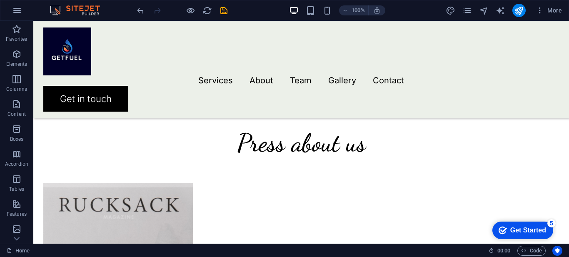
scroll to position [2109, 0]
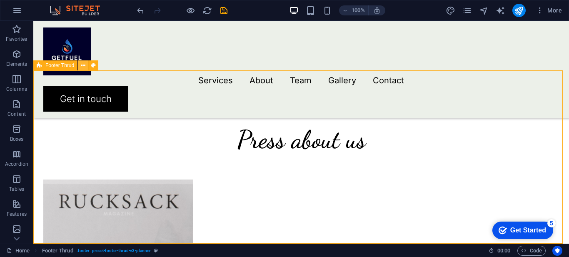
click at [83, 65] on icon at bounding box center [83, 65] width 5 height 9
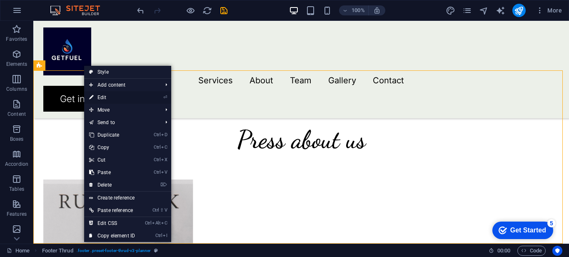
click at [102, 96] on link "⏎ Edit" at bounding box center [112, 97] width 56 height 12
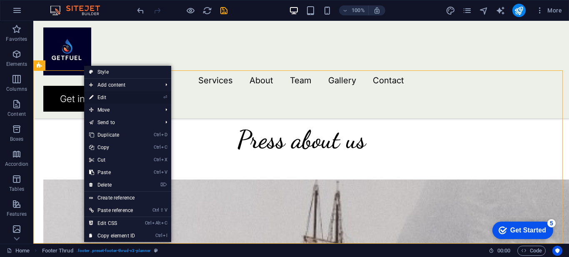
select select "footer"
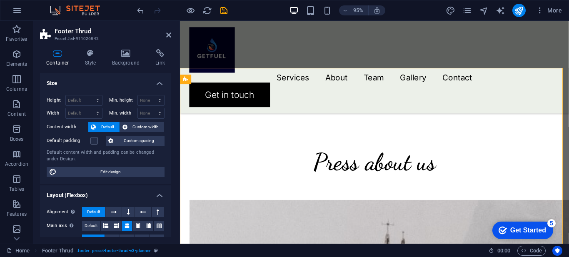
scroll to position [2157, 0]
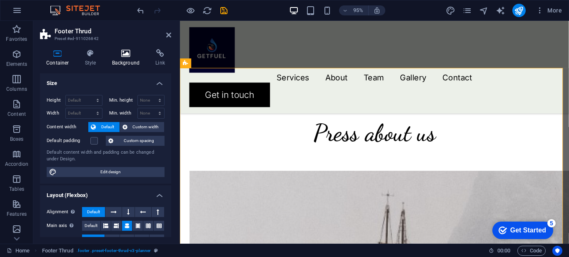
click at [126, 55] on icon at bounding box center [126, 53] width 40 height 8
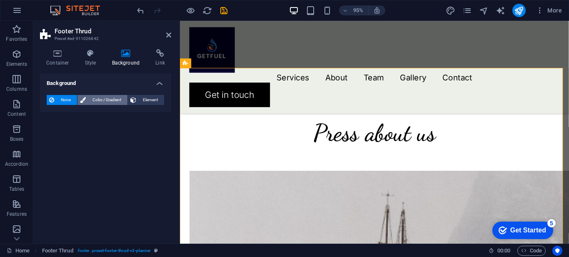
click at [103, 102] on span "Color / Gradient" at bounding box center [106, 100] width 37 height 10
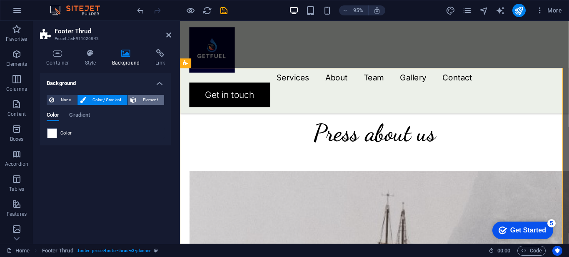
click at [141, 97] on span "Element" at bounding box center [150, 100] width 23 height 10
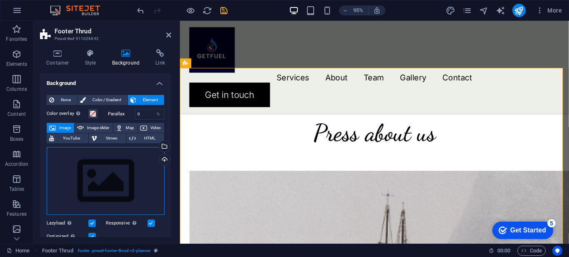
click at [119, 188] on div "Drag files here, click to choose files or select files from Files or our free s…" at bounding box center [106, 181] width 118 height 68
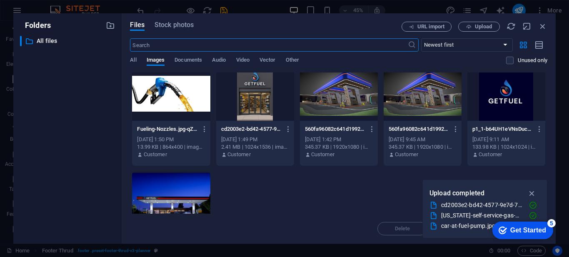
scroll to position [169, 0]
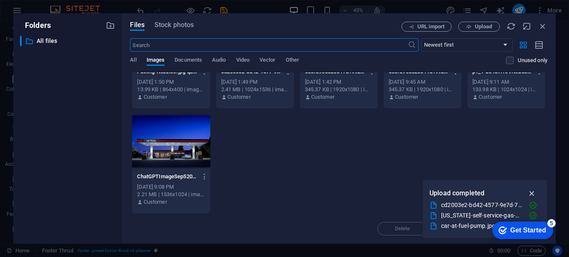
click at [530, 192] on icon "button" at bounding box center [532, 193] width 10 height 9
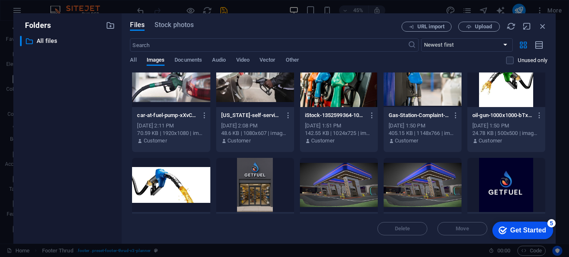
scroll to position [0, 0]
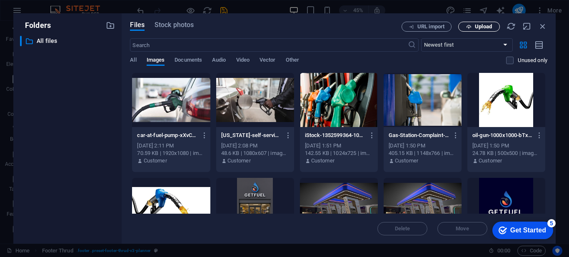
click at [472, 28] on span "Upload" at bounding box center [479, 26] width 34 height 5
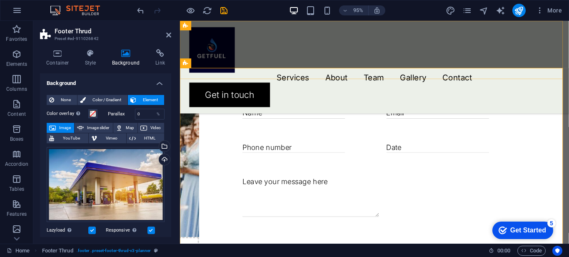
scroll to position [2157, 0]
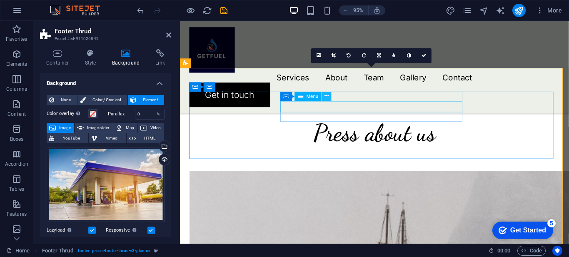
click at [328, 96] on icon at bounding box center [326, 96] width 4 height 8
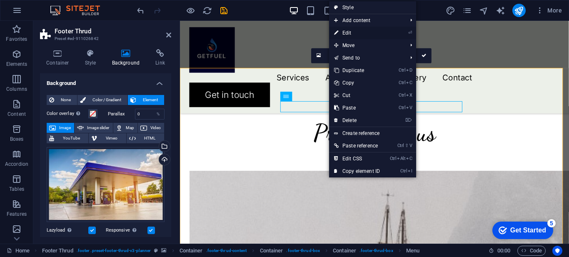
click at [346, 31] on link "⏎ Edit" at bounding box center [357, 33] width 56 height 12
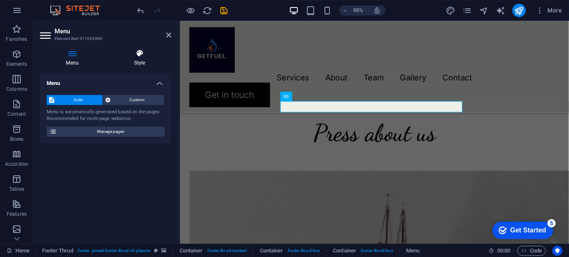
click at [138, 58] on h4 "Style" at bounding box center [139, 57] width 63 height 17
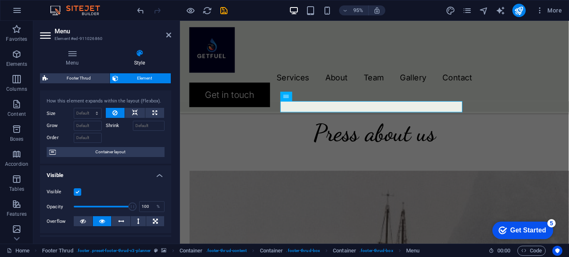
scroll to position [0, 0]
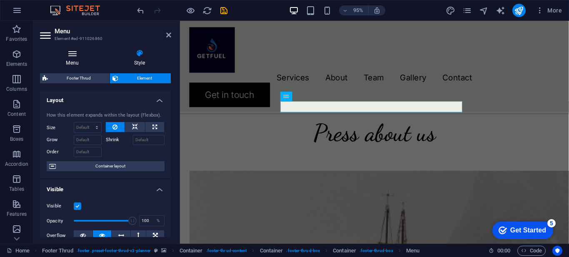
click at [75, 61] on h4 "Menu" at bounding box center [74, 57] width 68 height 17
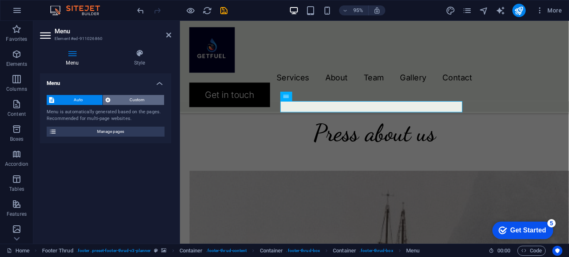
click at [113, 98] on span "Custom" at bounding box center [137, 100] width 49 height 10
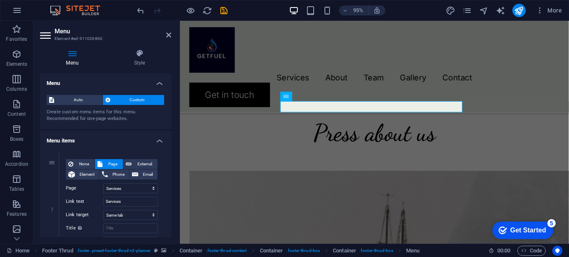
drag, startPoint x: 171, startPoint y: 106, endPoint x: 169, endPoint y: 119, distance: 13.4
click at [169, 119] on div "Menu Style Menu Auto Custom Create custom menu items for this menu. Recommended…" at bounding box center [105, 142] width 144 height 201
drag, startPoint x: 169, startPoint y: 106, endPoint x: 170, endPoint y: 129, distance: 22.5
click at [170, 129] on div "Menu Auto Custom Create custom menu items for this menu. Recommended for one-pa…" at bounding box center [105, 155] width 131 height 164
click at [172, 103] on div "Menu Style Menu Auto Custom Create custom menu items for this menu. Recommended…" at bounding box center [105, 142] width 144 height 201
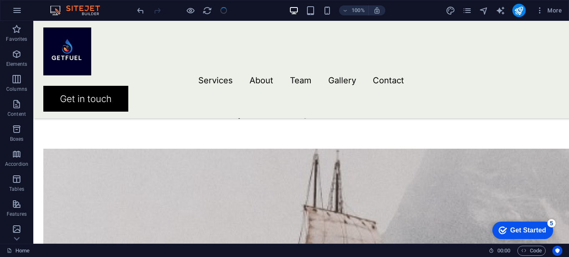
scroll to position [2109, 0]
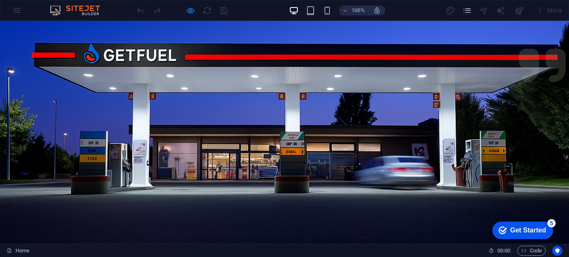
scroll to position [0, 0]
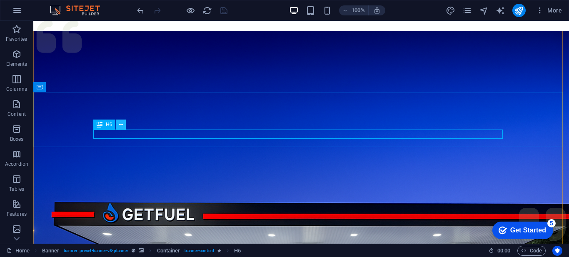
click at [119, 122] on icon at bounding box center [121, 124] width 5 height 9
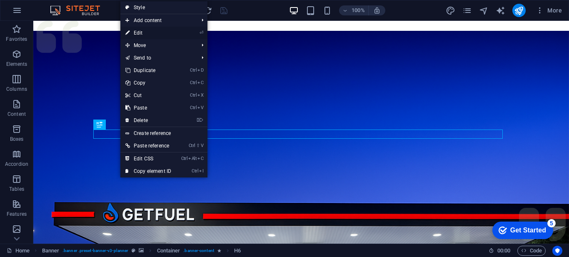
click at [143, 34] on link "⏎ Edit" at bounding box center [148, 33] width 56 height 12
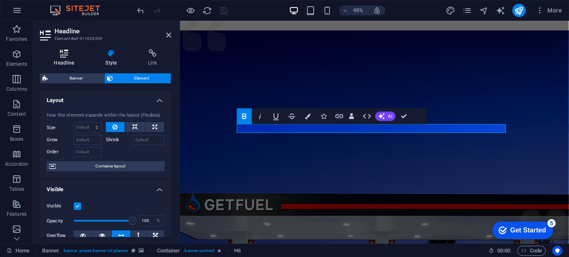
click at [67, 62] on h4 "Headline" at bounding box center [66, 57] width 52 height 17
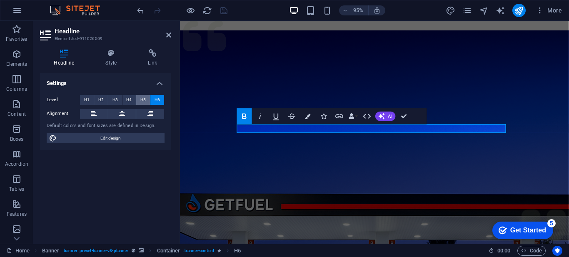
click at [145, 100] on span "H5" at bounding box center [142, 100] width 5 height 10
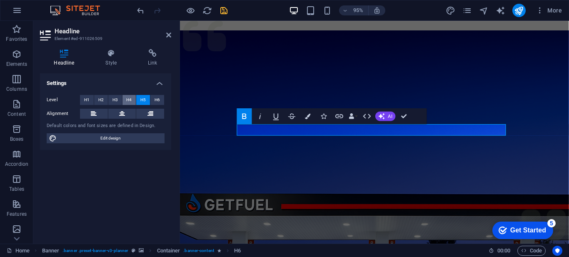
click at [127, 100] on span "H4" at bounding box center [128, 100] width 5 height 10
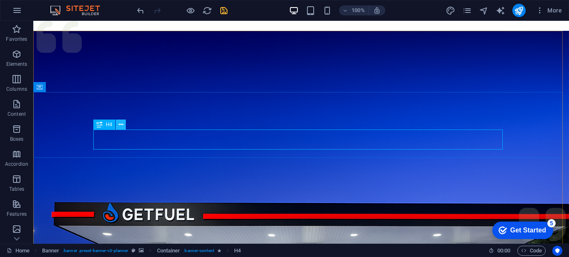
click at [119, 124] on icon at bounding box center [121, 124] width 5 height 9
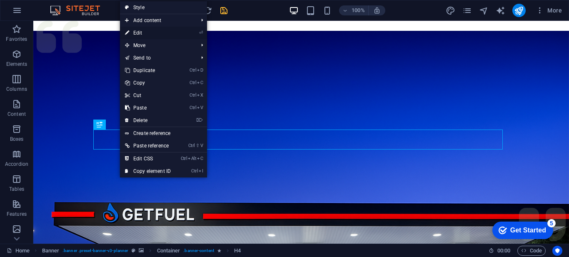
click at [137, 32] on link "⏎ Edit" at bounding box center [148, 33] width 56 height 12
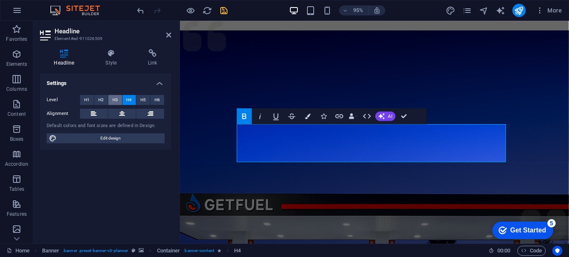
click at [114, 101] on span "H3" at bounding box center [114, 100] width 5 height 10
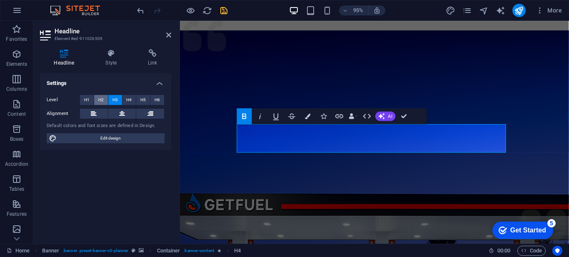
click at [103, 101] on span "H2" at bounding box center [100, 100] width 5 height 10
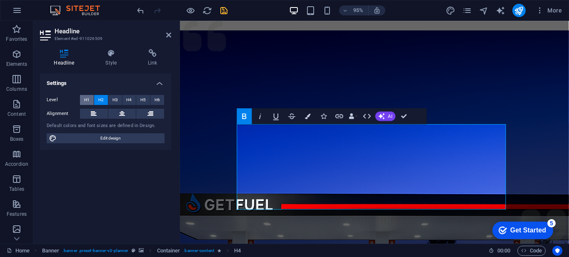
click at [83, 100] on button "H1" at bounding box center [87, 100] width 14 height 10
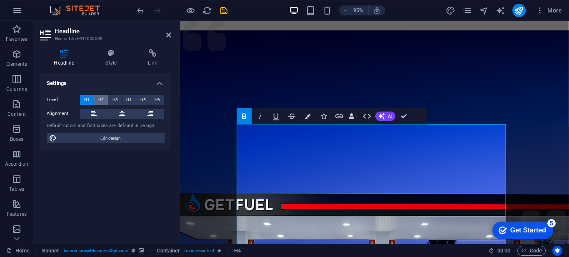
click at [101, 100] on span "H2" at bounding box center [100, 100] width 5 height 10
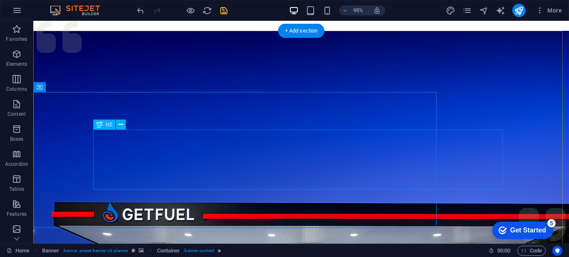
click at [121, 124] on icon at bounding box center [121, 124] width 5 height 9
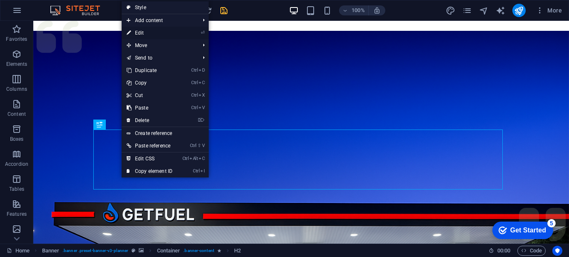
click at [145, 32] on link "⏎ Edit" at bounding box center [150, 33] width 56 height 12
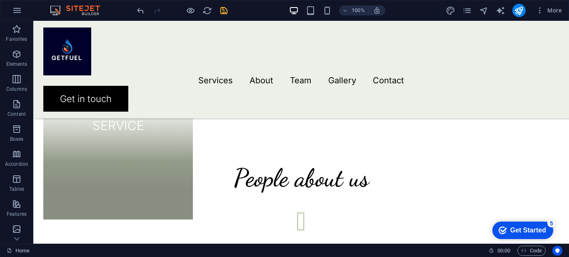
scroll to position [1288, 0]
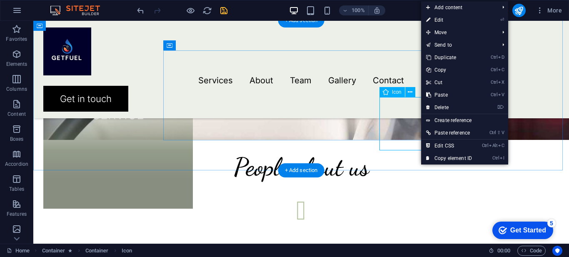
select select "xMidYMid"
select select "px"
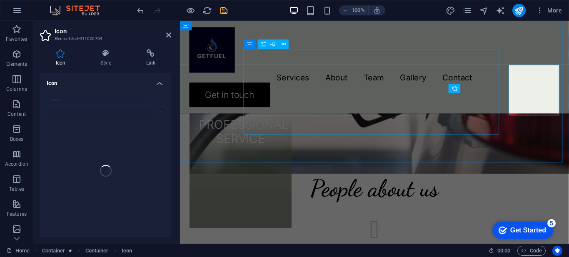
scroll to position [1335, 0]
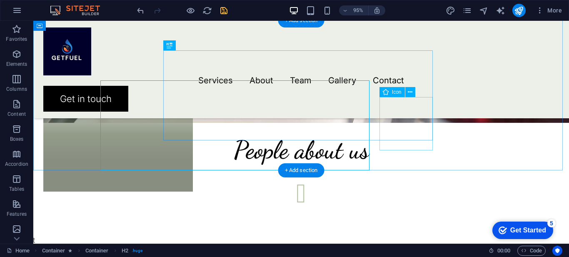
scroll to position [1288, 0]
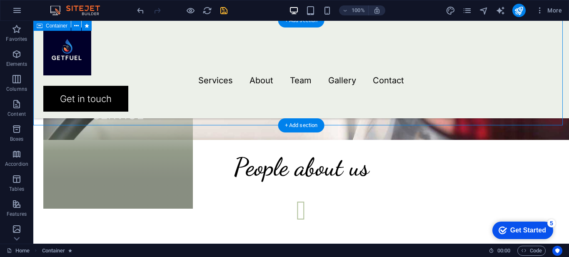
drag, startPoint x: 568, startPoint y: 140, endPoint x: 383, endPoint y: 119, distance: 185.2
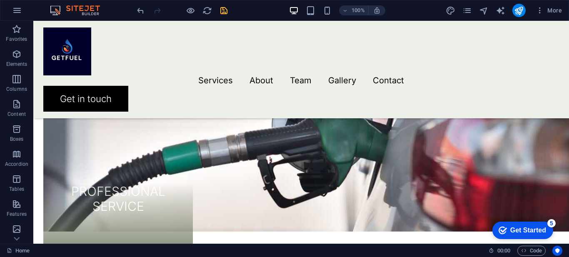
scroll to position [1192, 0]
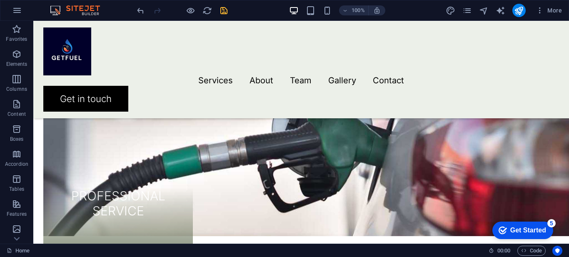
click at [223, 11] on icon "save" at bounding box center [224, 11] width 10 height 10
